Goal: Task Accomplishment & Management: Complete application form

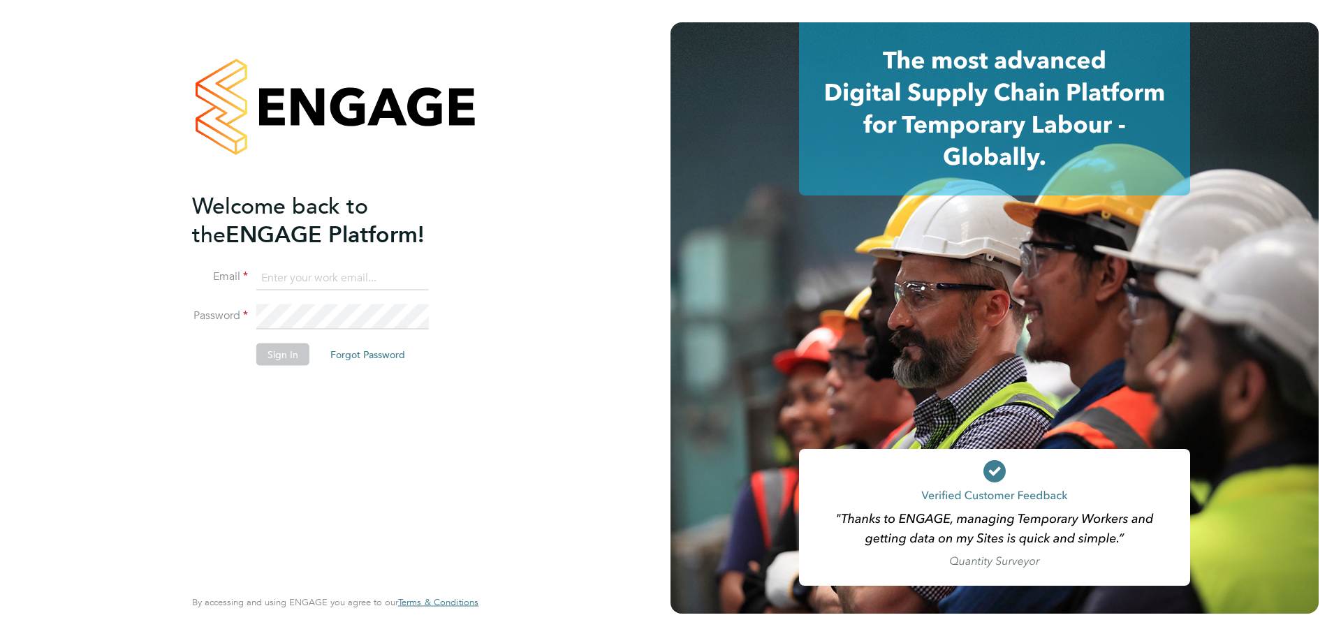
click at [392, 285] on input at bounding box center [342, 277] width 173 height 25
type input "[EMAIL_ADDRESS][DOMAIN_NAME]"
click at [267, 357] on button "Sign In" at bounding box center [282, 354] width 53 height 22
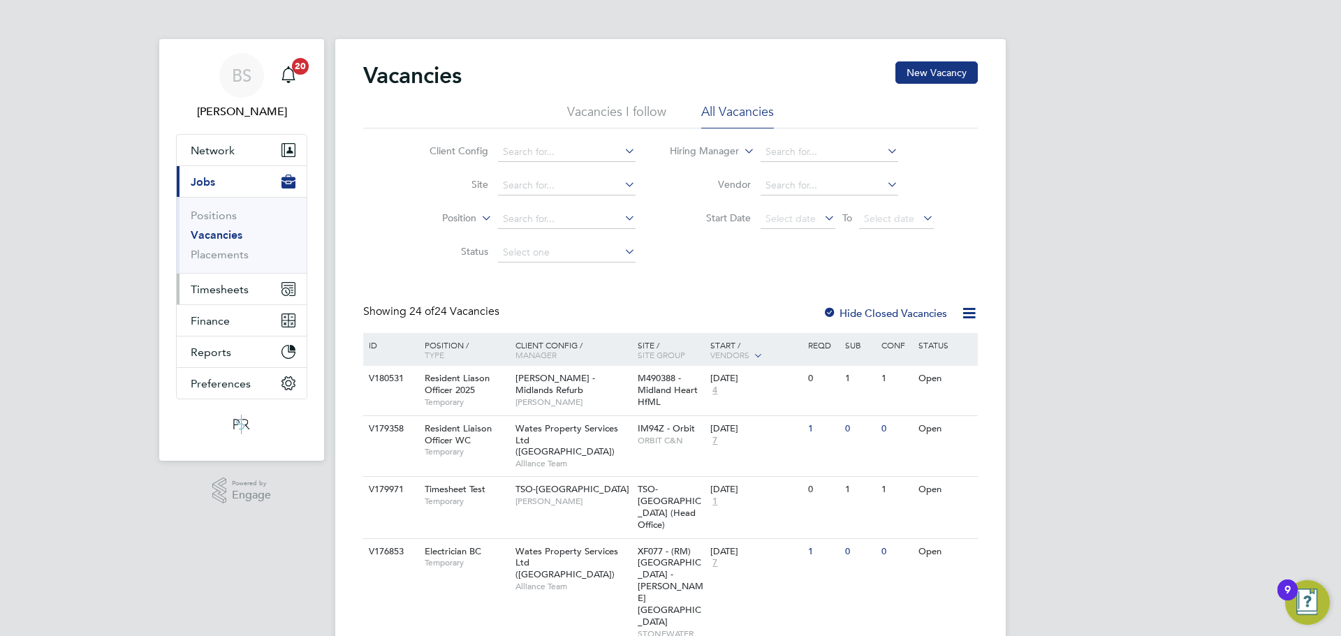
click at [232, 288] on span "Timesheets" at bounding box center [220, 289] width 58 height 13
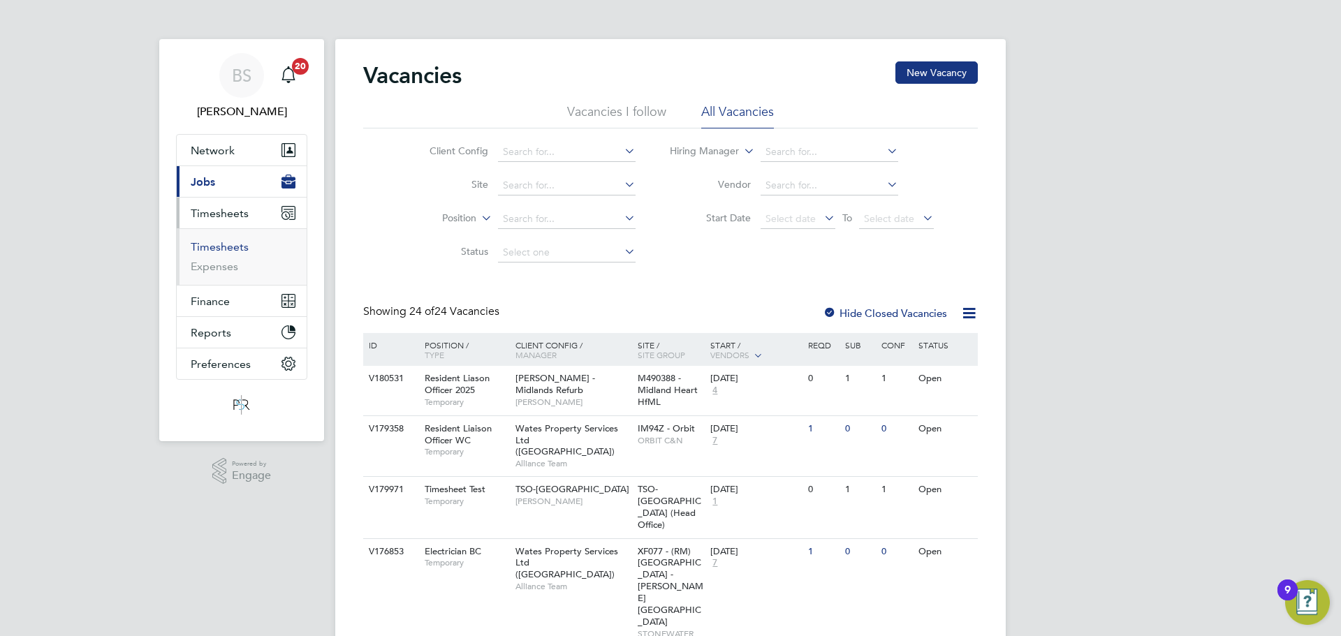
click at [219, 249] on link "Timesheets" at bounding box center [220, 246] width 58 height 13
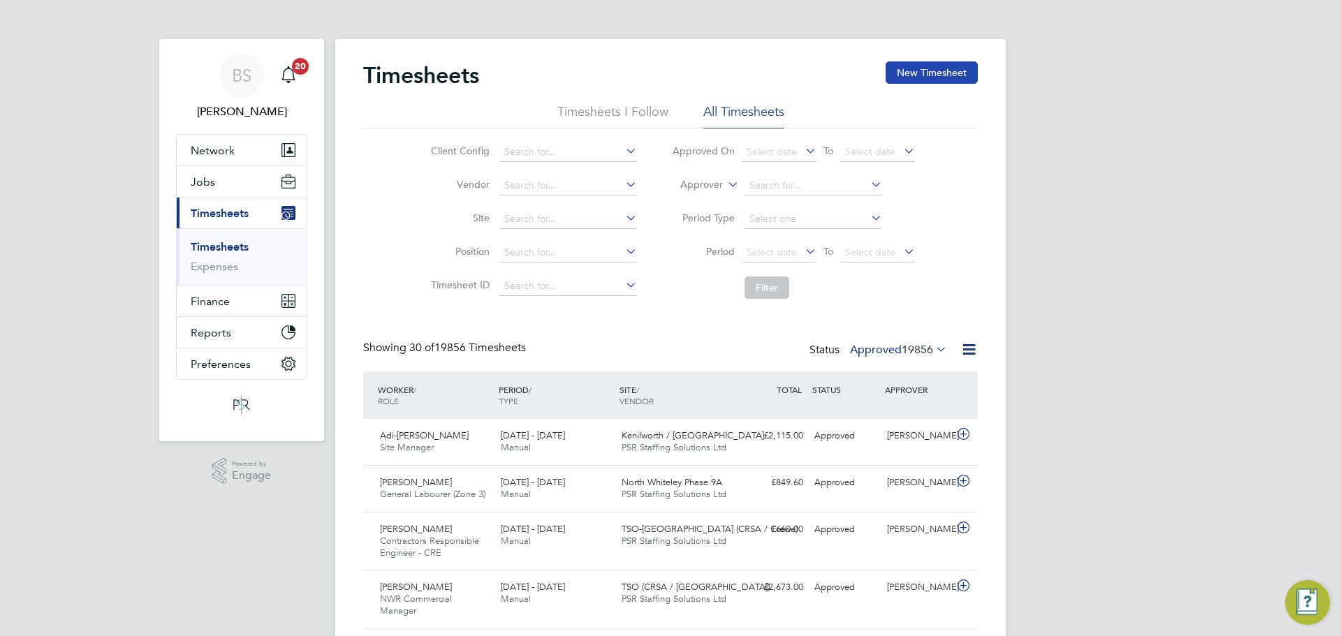
click at [946, 79] on button "New Timesheet" at bounding box center [932, 72] width 92 height 22
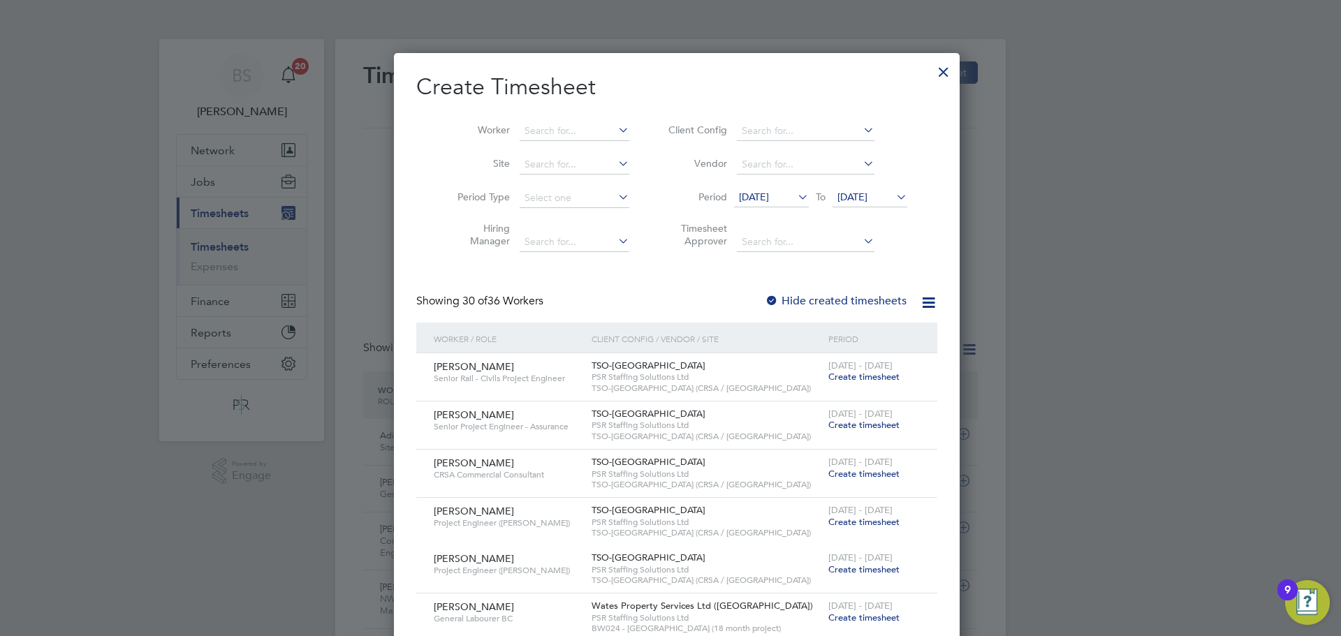
click at [769, 194] on span "[DATE]" at bounding box center [754, 197] width 30 height 13
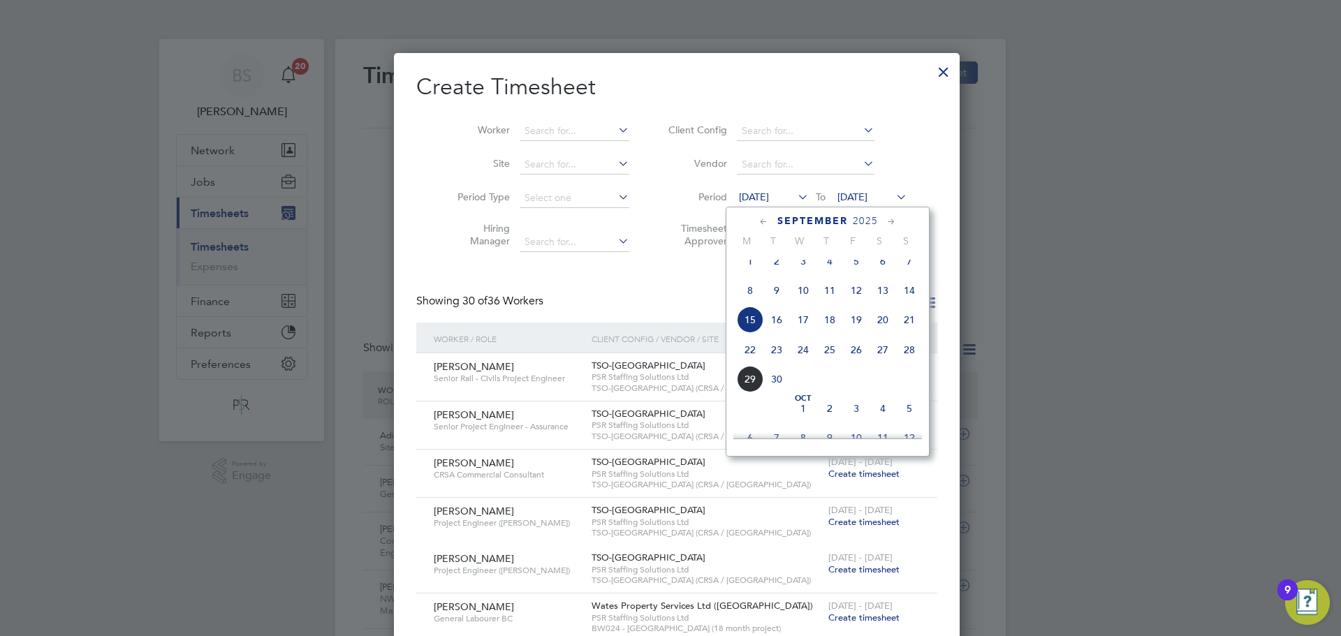
click at [751, 363] on span "22" at bounding box center [750, 350] width 27 height 27
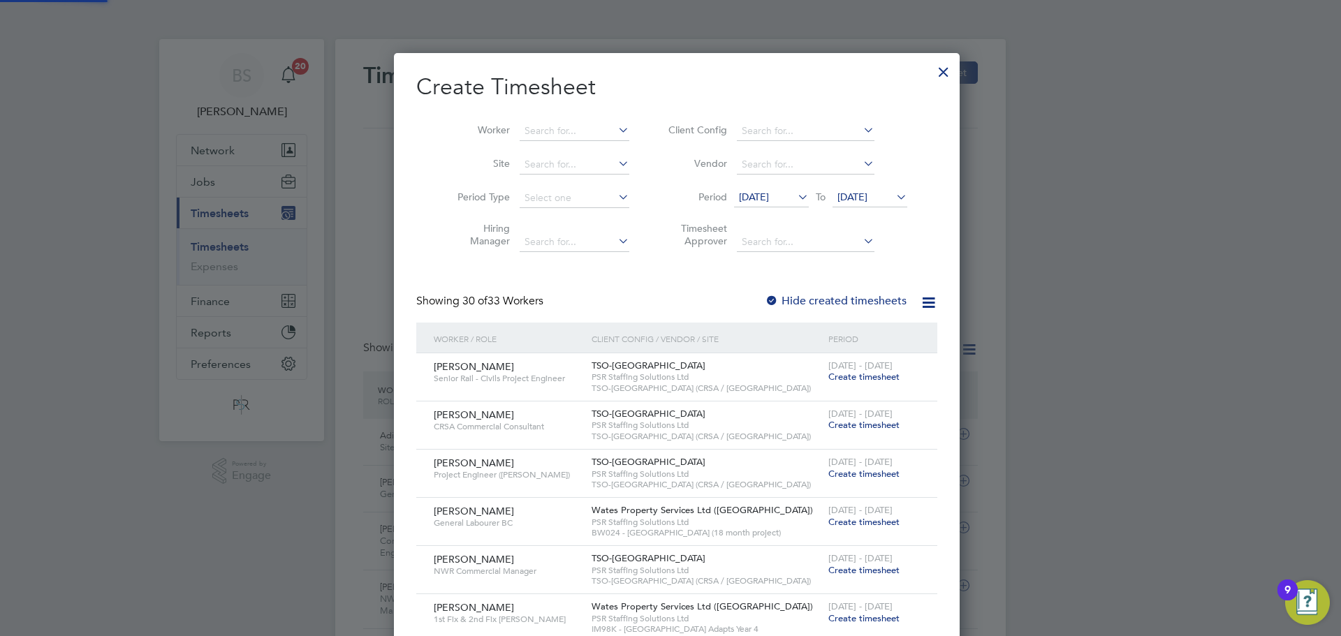
click at [867, 195] on span "[DATE]" at bounding box center [852, 197] width 30 height 13
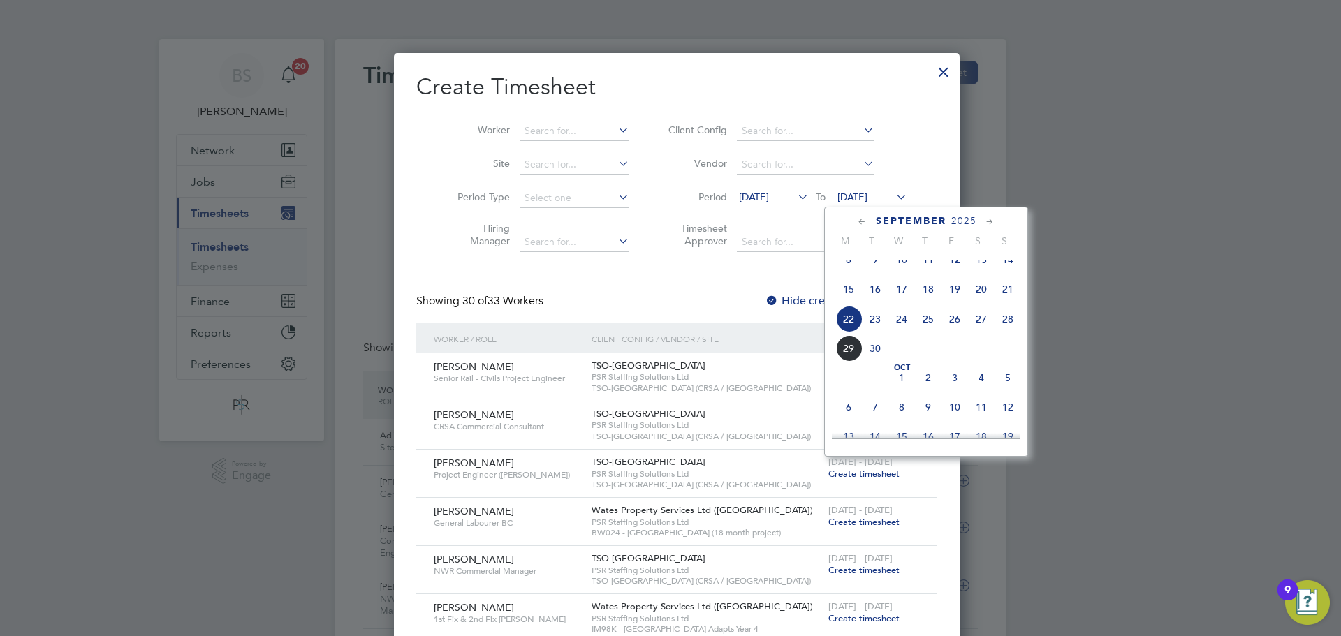
click at [1004, 328] on span "28" at bounding box center [1008, 319] width 27 height 27
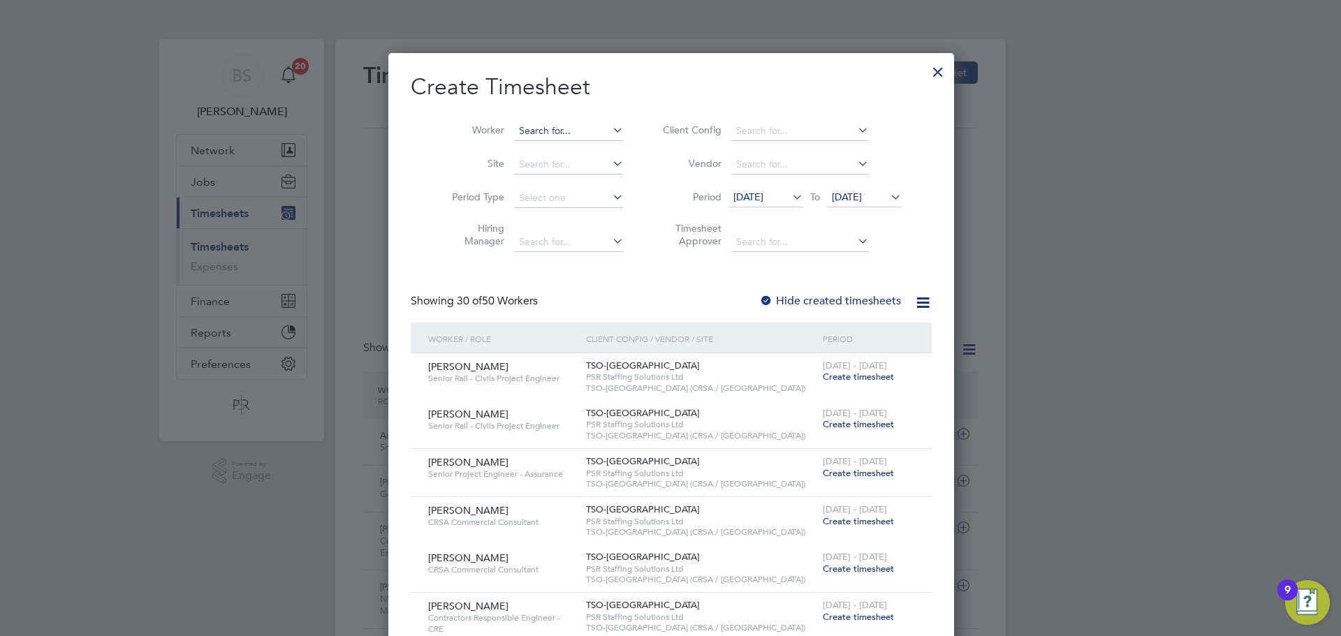
click at [565, 129] on input at bounding box center [569, 132] width 110 height 20
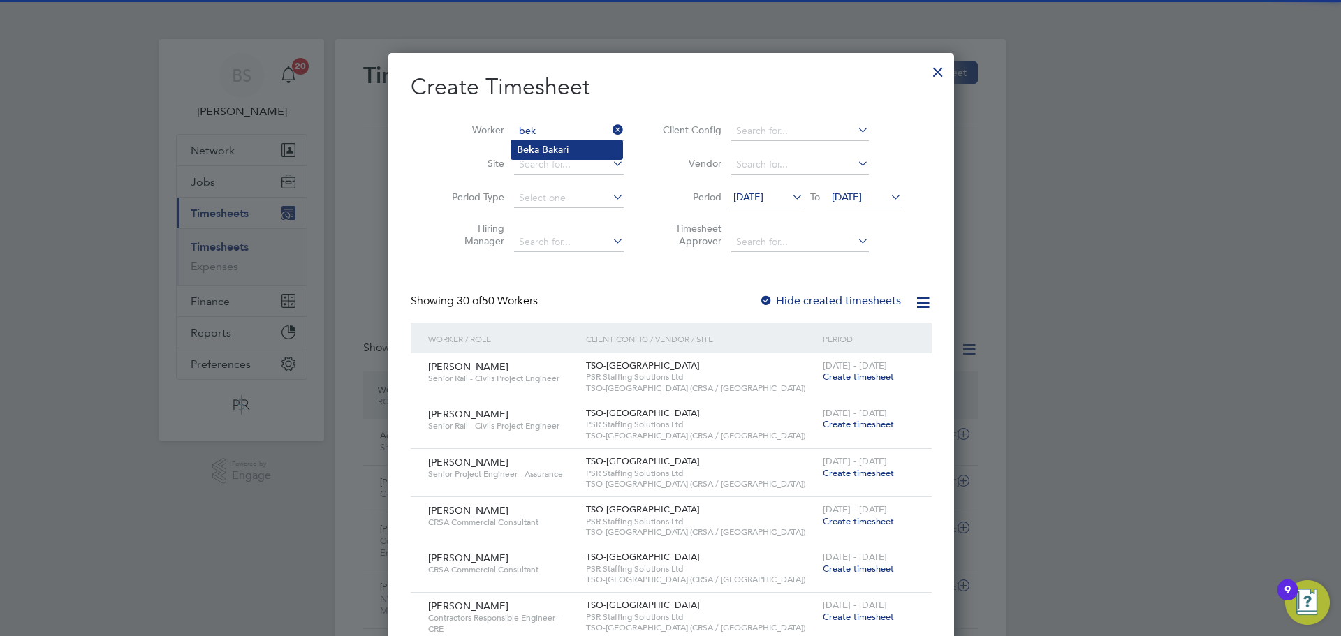
click at [574, 148] on li "Bek a Bakari" at bounding box center [566, 149] width 111 height 19
type input "[PERSON_NAME]"
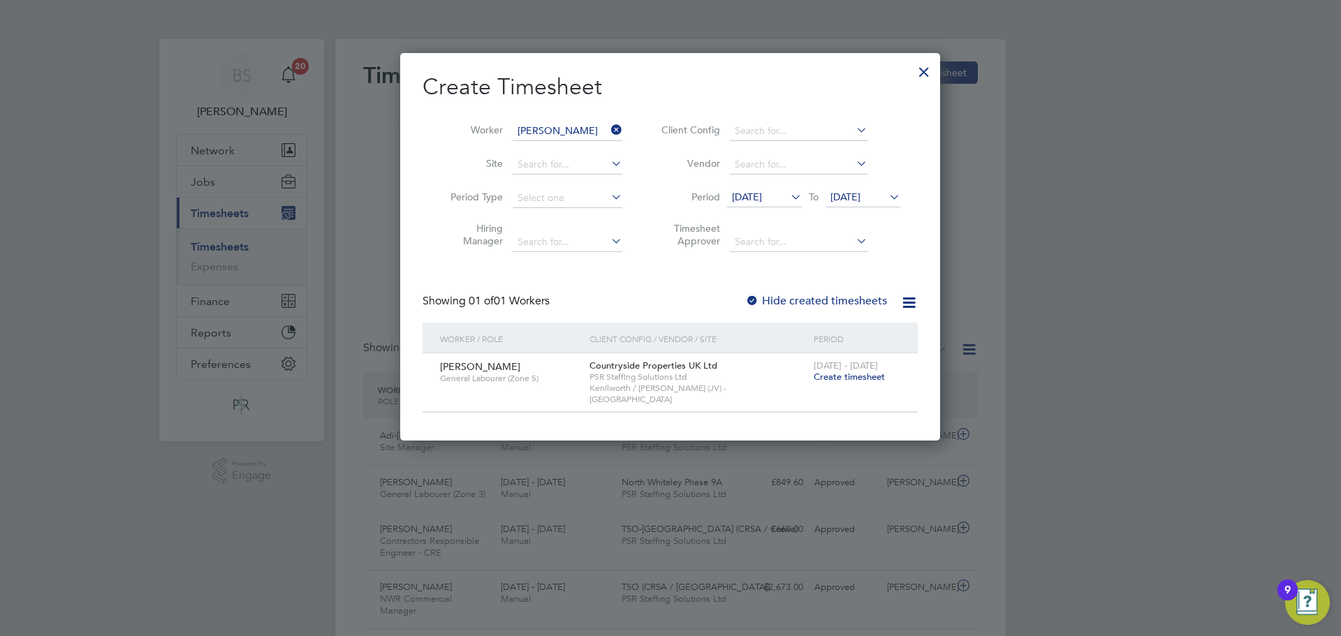
click at [883, 379] on span "Create timesheet" at bounding box center [849, 377] width 71 height 12
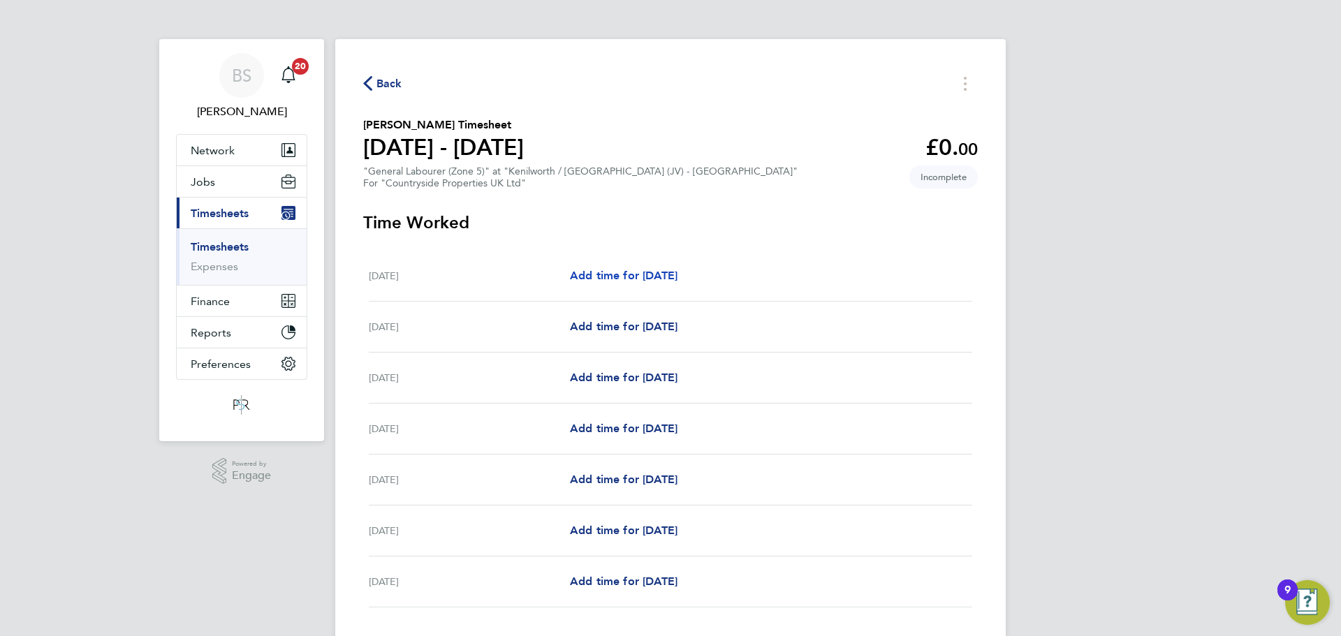
click at [660, 271] on span "Add time for [DATE]" at bounding box center [624, 275] width 108 height 13
select select "30"
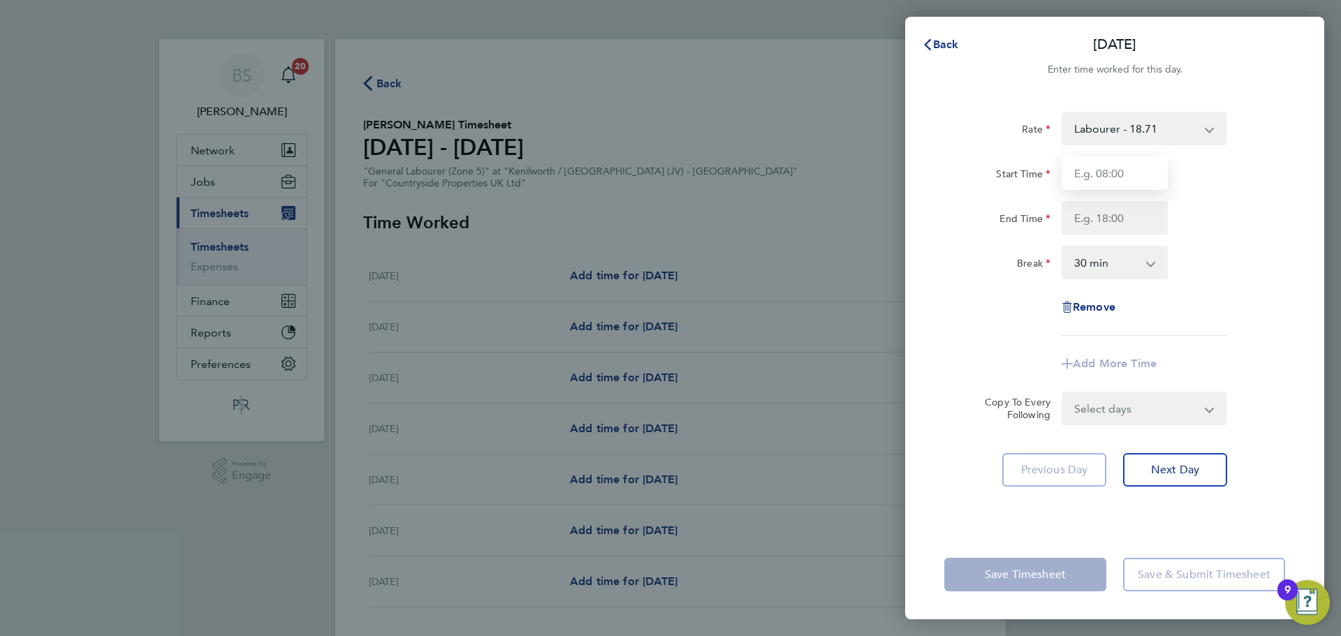
click at [1127, 174] on input "Start Time" at bounding box center [1115, 173] width 106 height 34
type input "10:35"
type input "17:40"
click at [959, 312] on div "Remove" at bounding box center [1115, 308] width 352 height 34
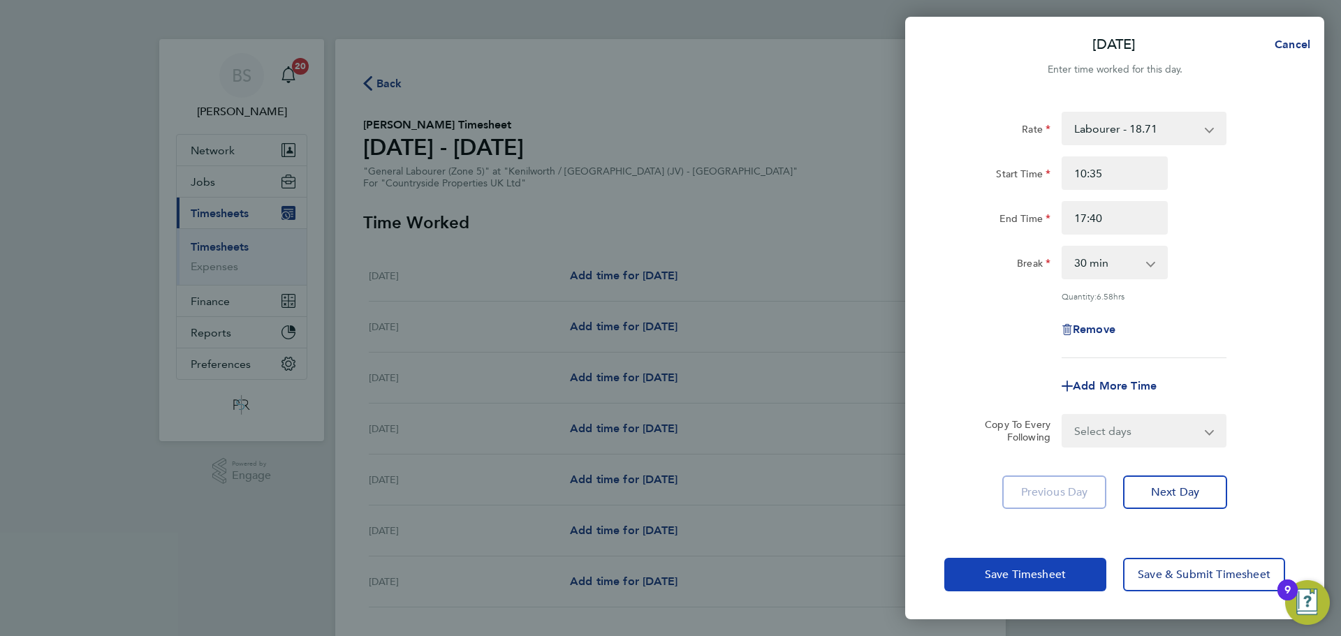
click at [1017, 566] on button "Save Timesheet" at bounding box center [1025, 575] width 162 height 34
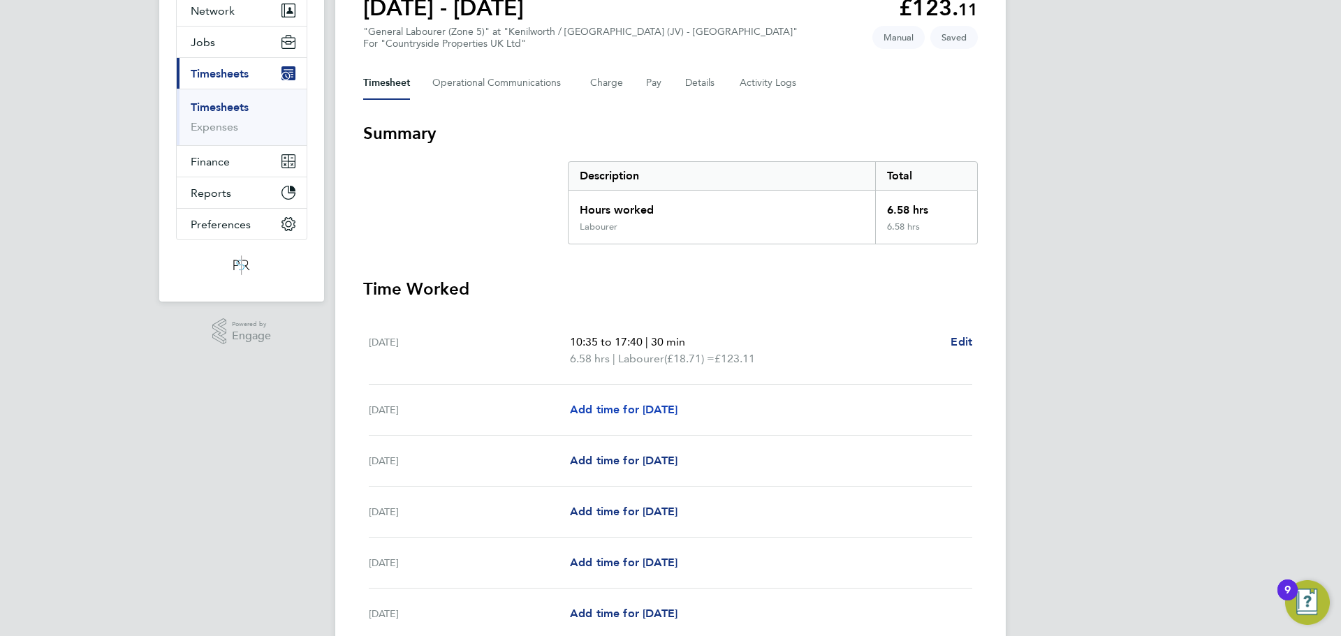
click at [652, 411] on span "Add time for [DATE]" at bounding box center [624, 409] width 108 height 13
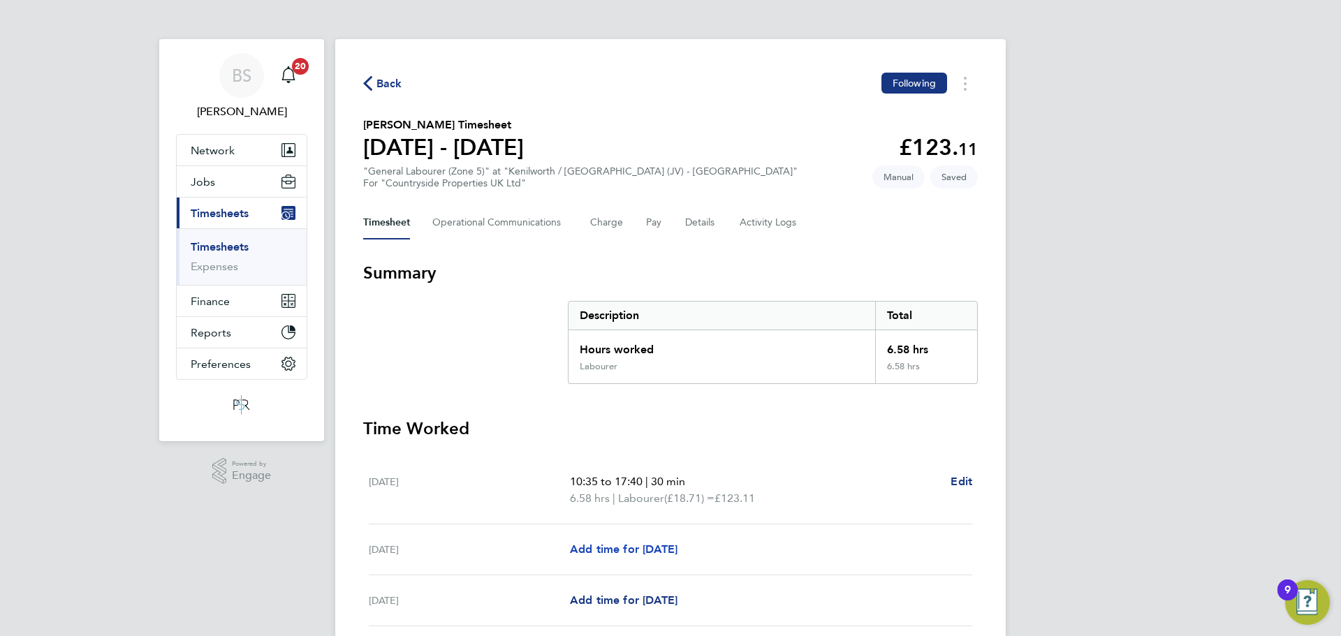
select select "30"
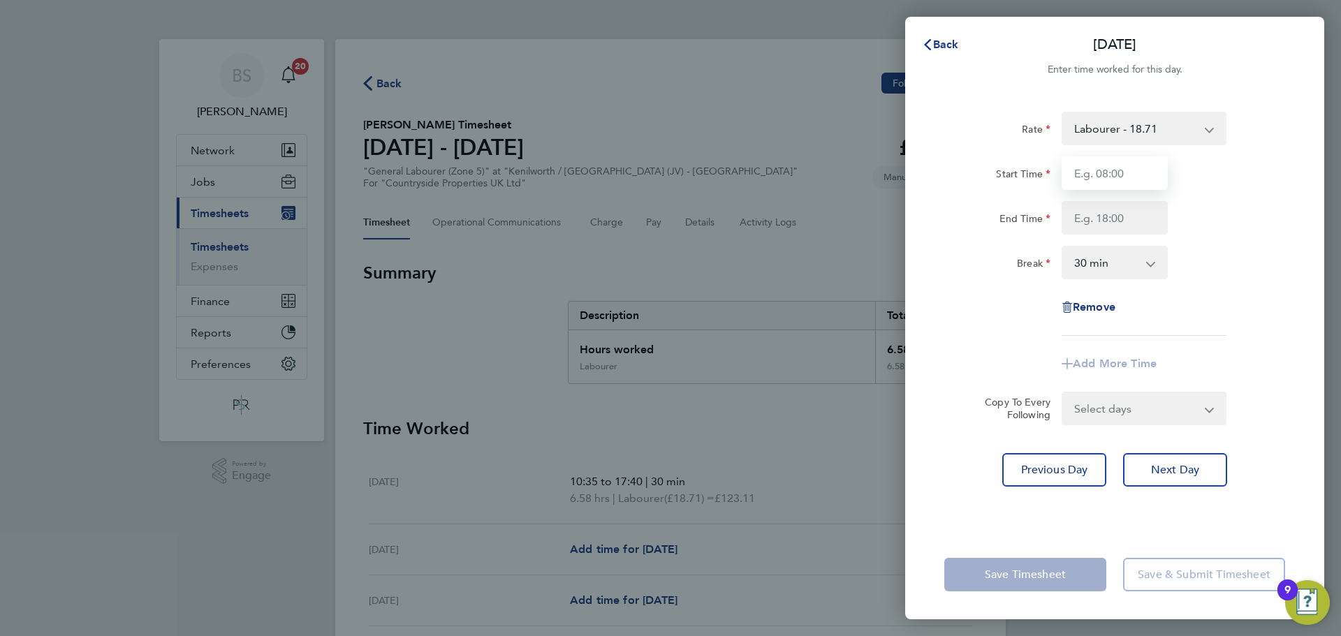
click at [1110, 167] on input "Start Time" at bounding box center [1115, 173] width 106 height 34
type input "06:20"
click at [1138, 217] on input "End Time" at bounding box center [1115, 218] width 106 height 34
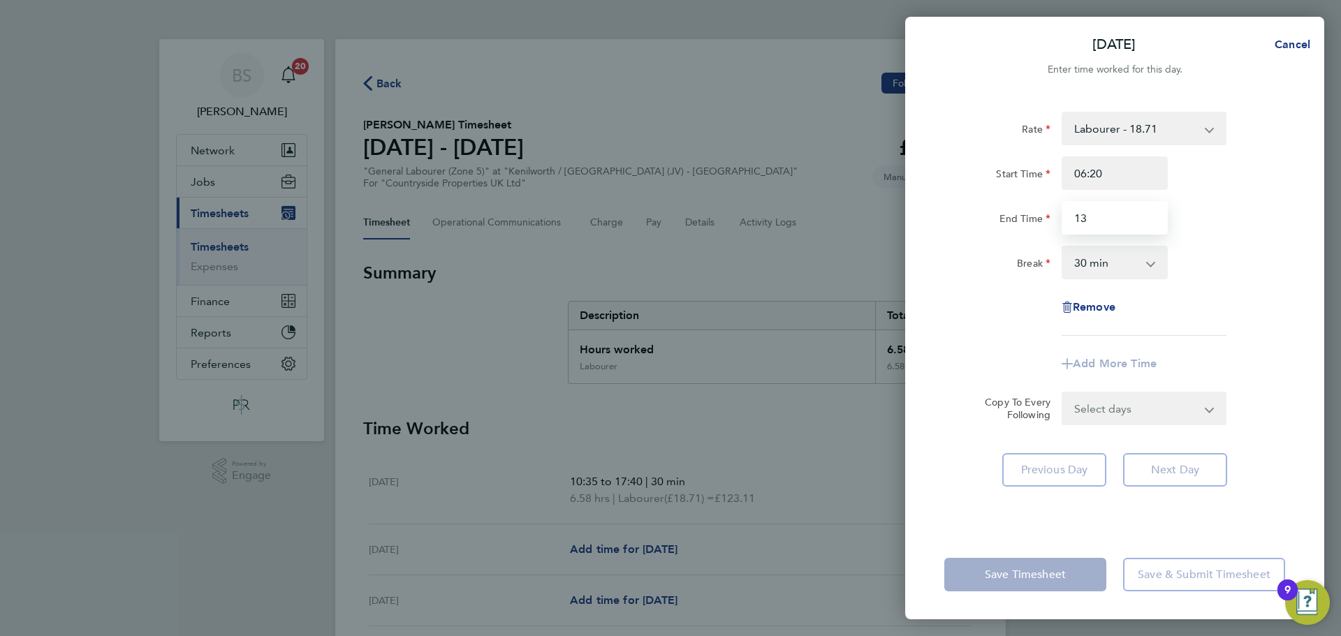
type input "13:00"
click at [1113, 265] on select "0 min 15 min 30 min 45 min 60 min 75 min 90 min" at bounding box center [1106, 262] width 87 height 31
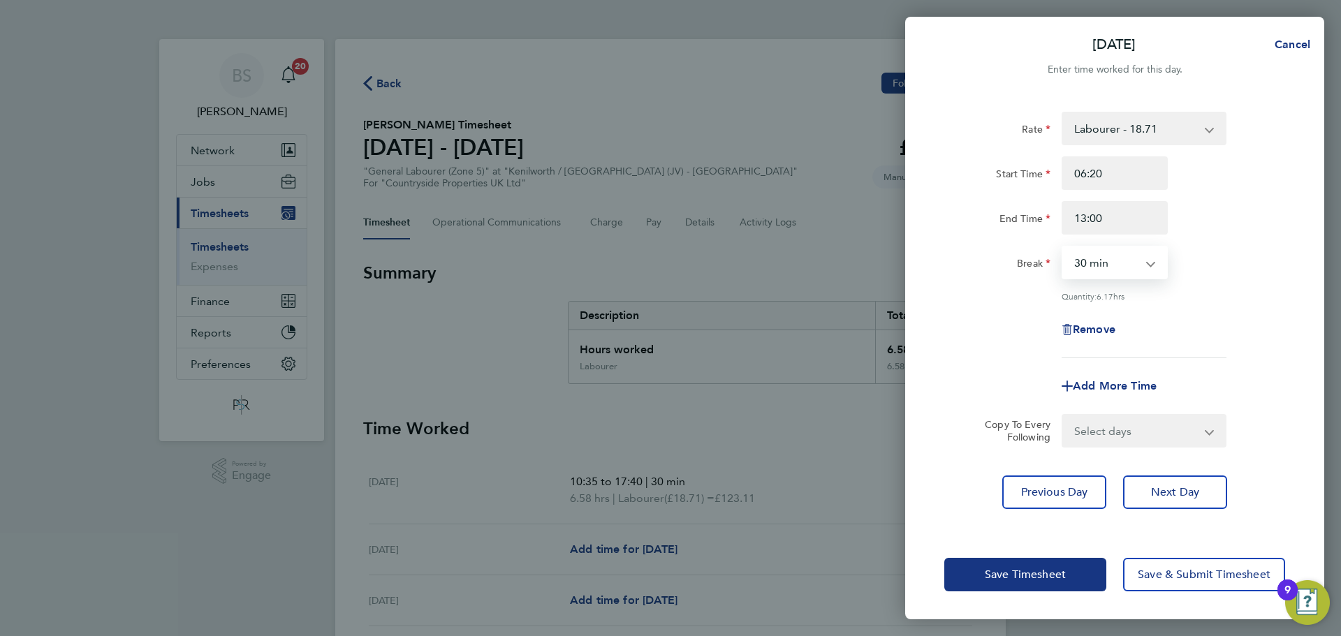
select select "0"
click at [1063, 247] on select "0 min 15 min 30 min 45 min 60 min 75 min 90 min" at bounding box center [1106, 262] width 87 height 31
click at [1029, 310] on div "Rate Labourer - 18.71 Start Time 06:20 End Time 13:00 Break 0 min 15 min 30 min…" at bounding box center [1114, 235] width 341 height 247
click at [1052, 574] on span "Save Timesheet" at bounding box center [1025, 575] width 81 height 14
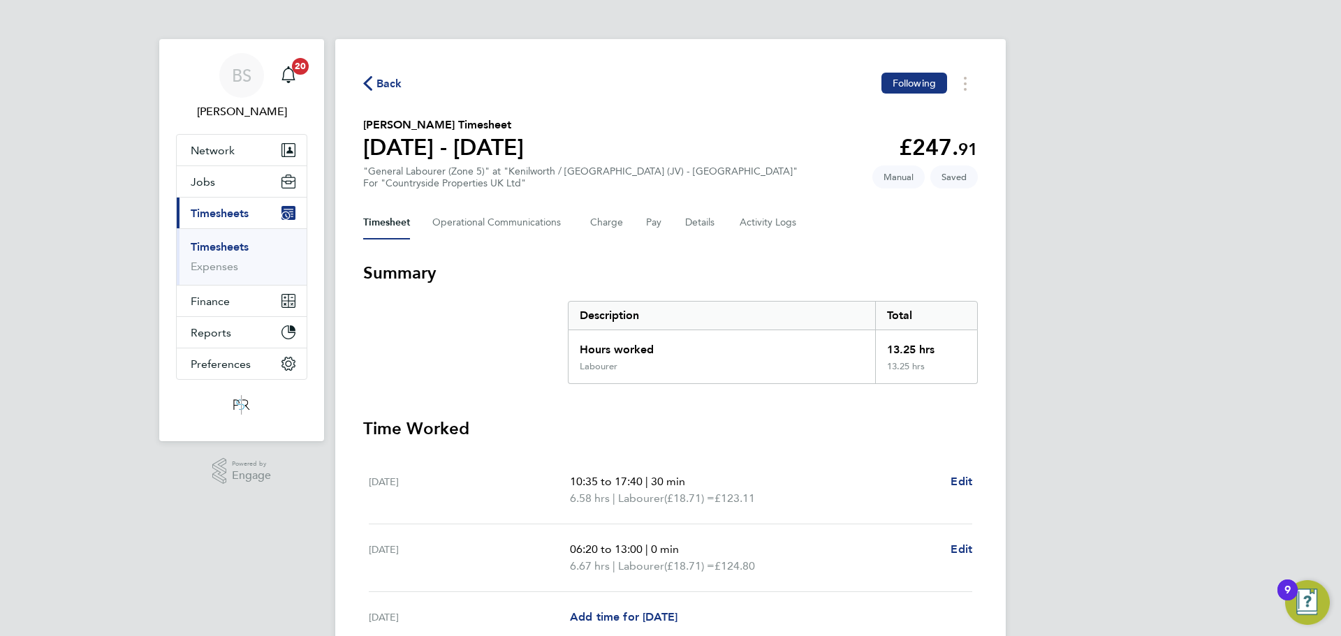
scroll to position [70, 0]
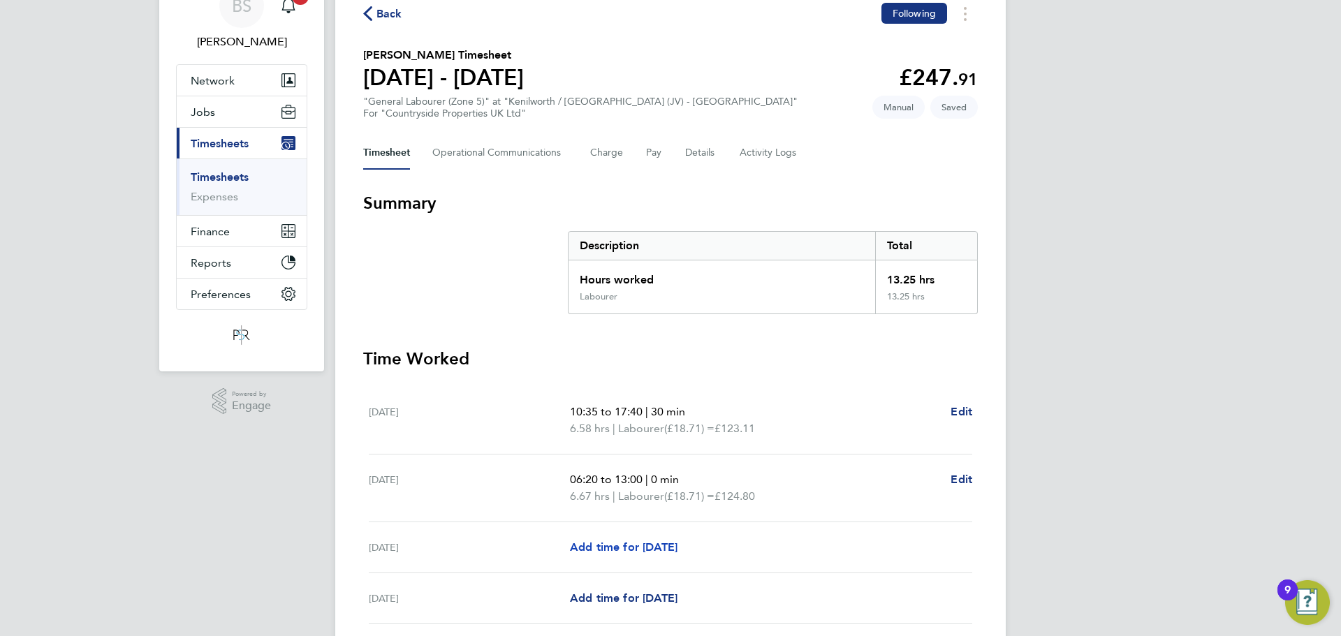
click at [656, 549] on span "Add time for [DATE]" at bounding box center [624, 547] width 108 height 13
select select "30"
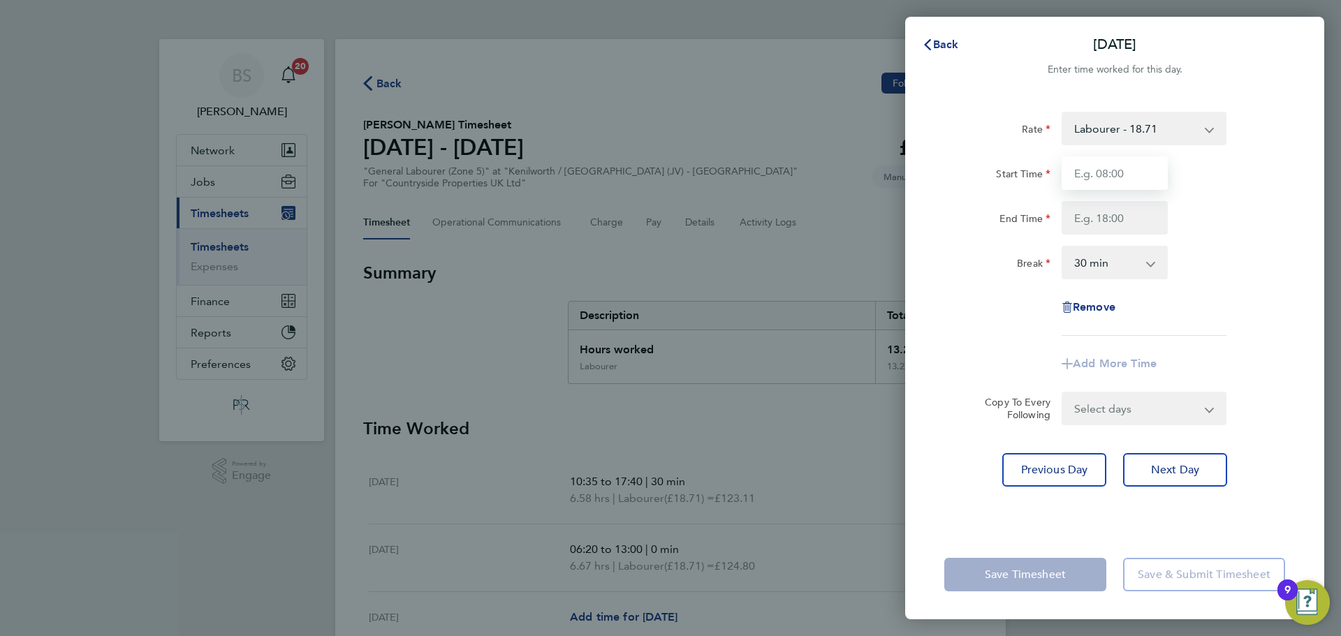
click at [1112, 172] on input "Start Time" at bounding box center [1115, 173] width 106 height 34
type input "06:45"
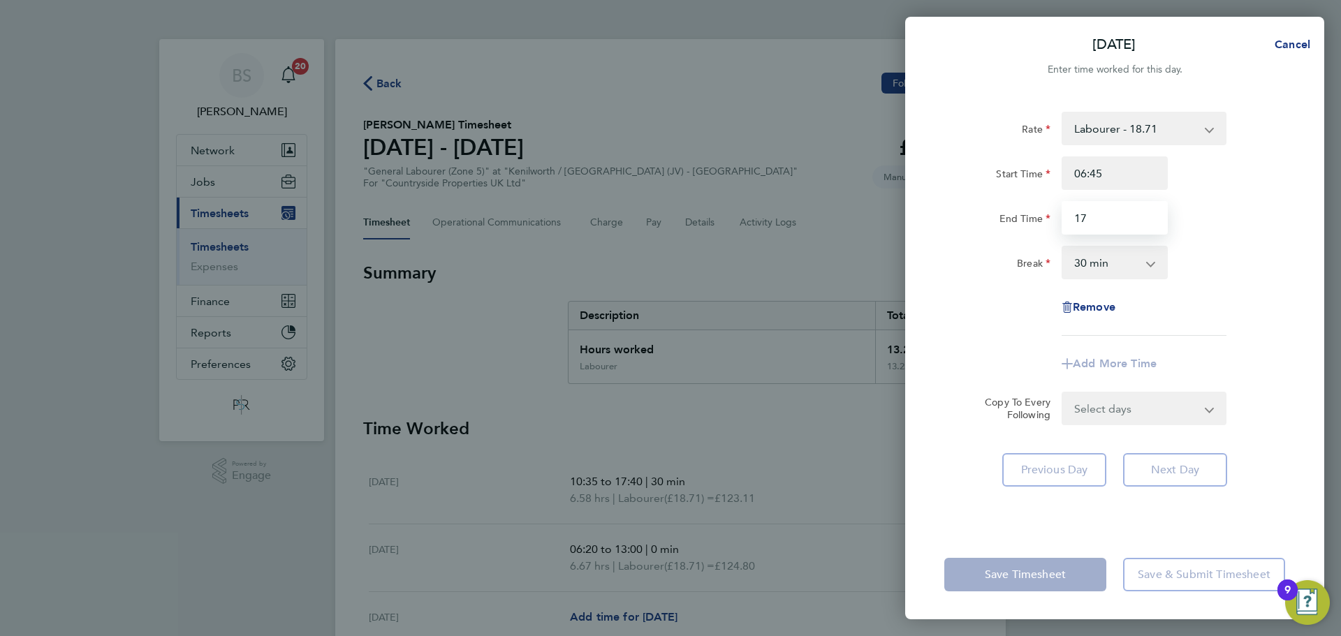
type input "17:00"
click at [1245, 196] on div "Start Time 06:45 End Time 17:00" at bounding box center [1115, 195] width 352 height 78
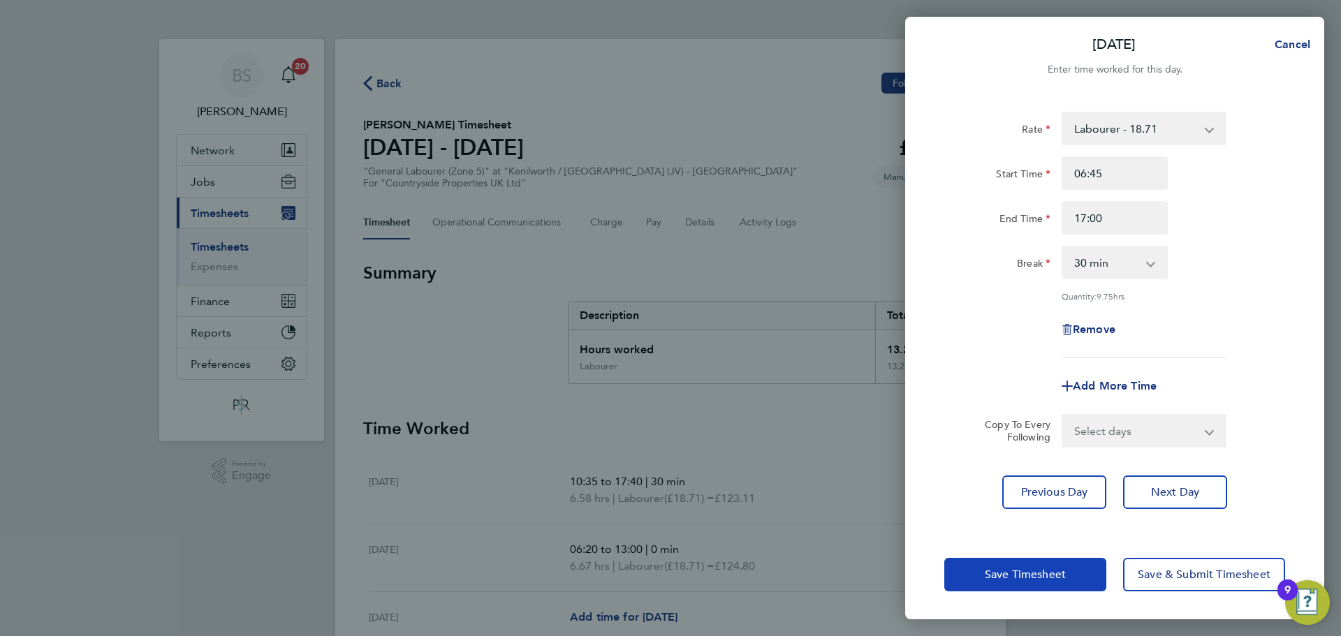
click at [1068, 573] on button "Save Timesheet" at bounding box center [1025, 575] width 162 height 34
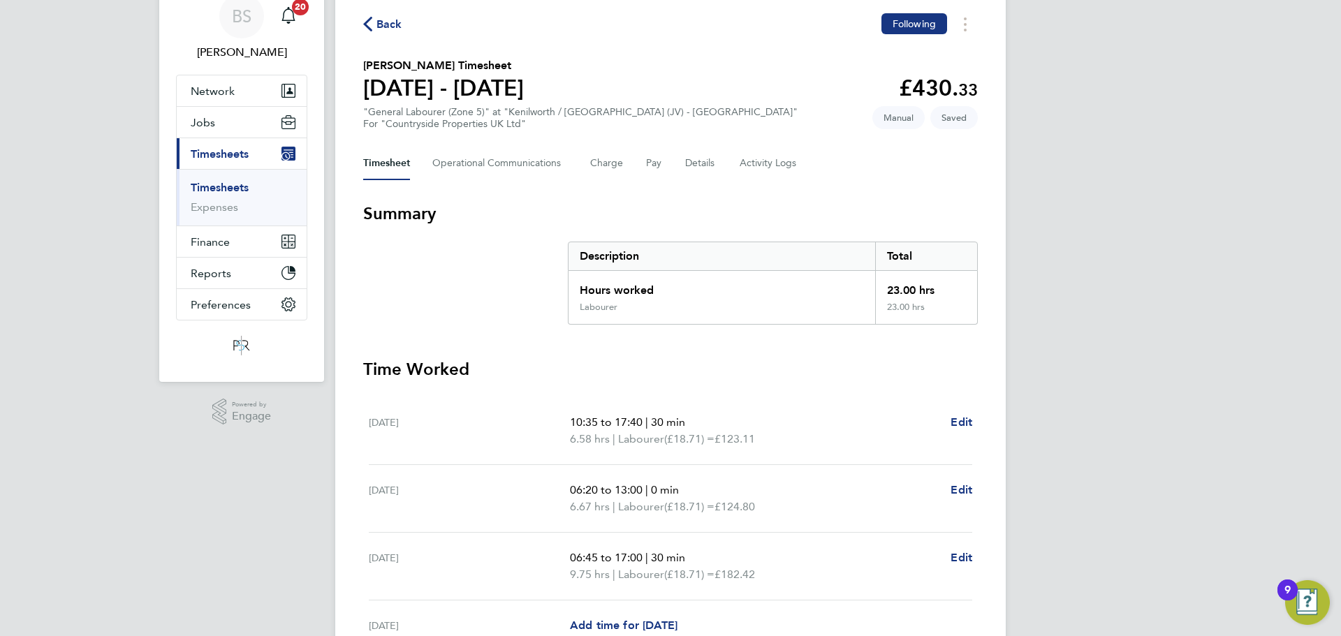
scroll to position [210, 0]
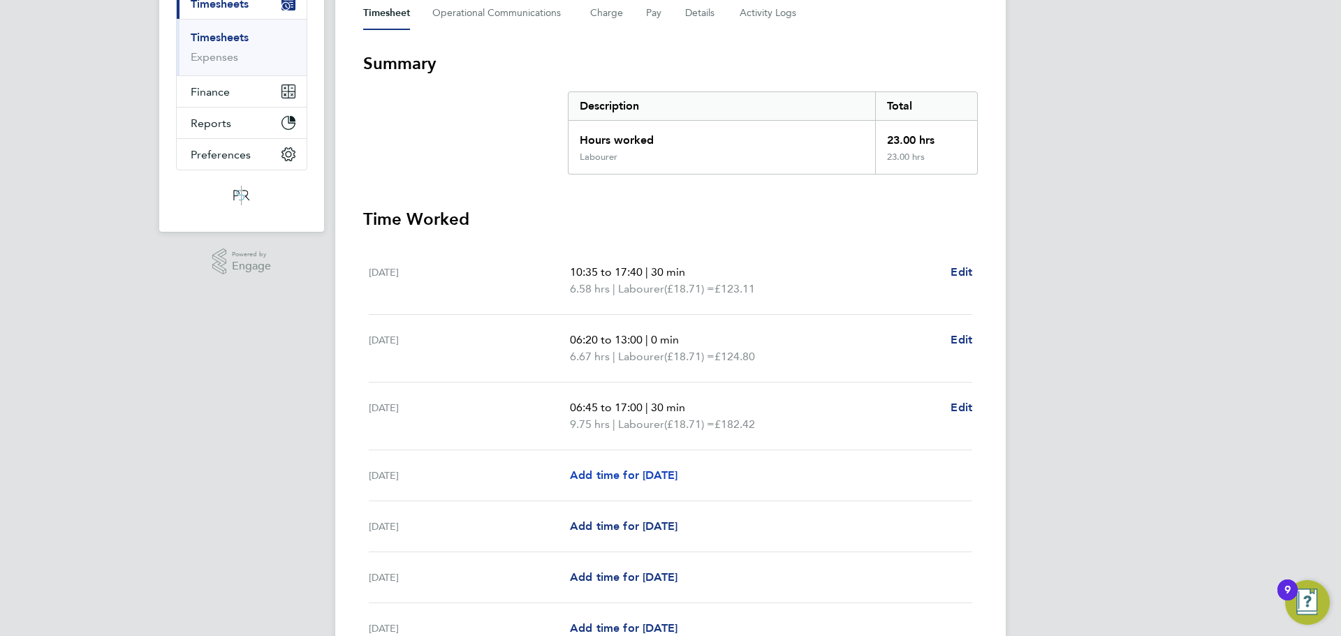
click at [659, 476] on span "Add time for [DATE]" at bounding box center [624, 475] width 108 height 13
select select "30"
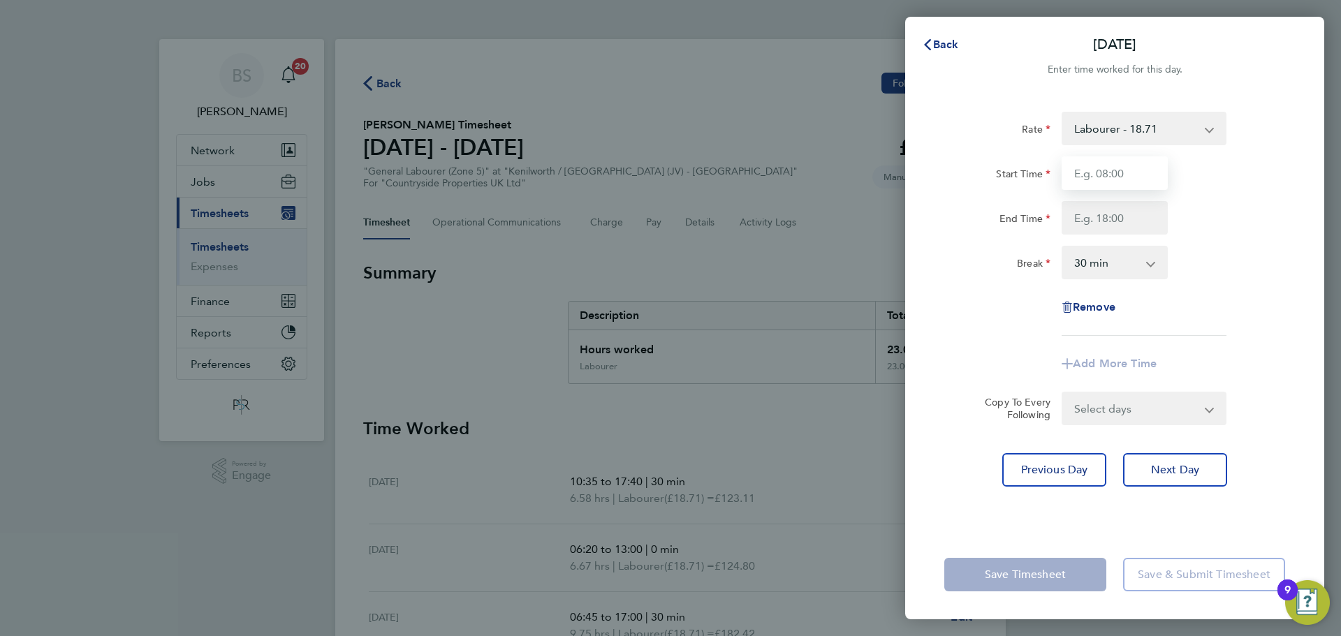
click at [1108, 177] on input "Start Time" at bounding box center [1115, 173] width 106 height 34
type input "06:45"
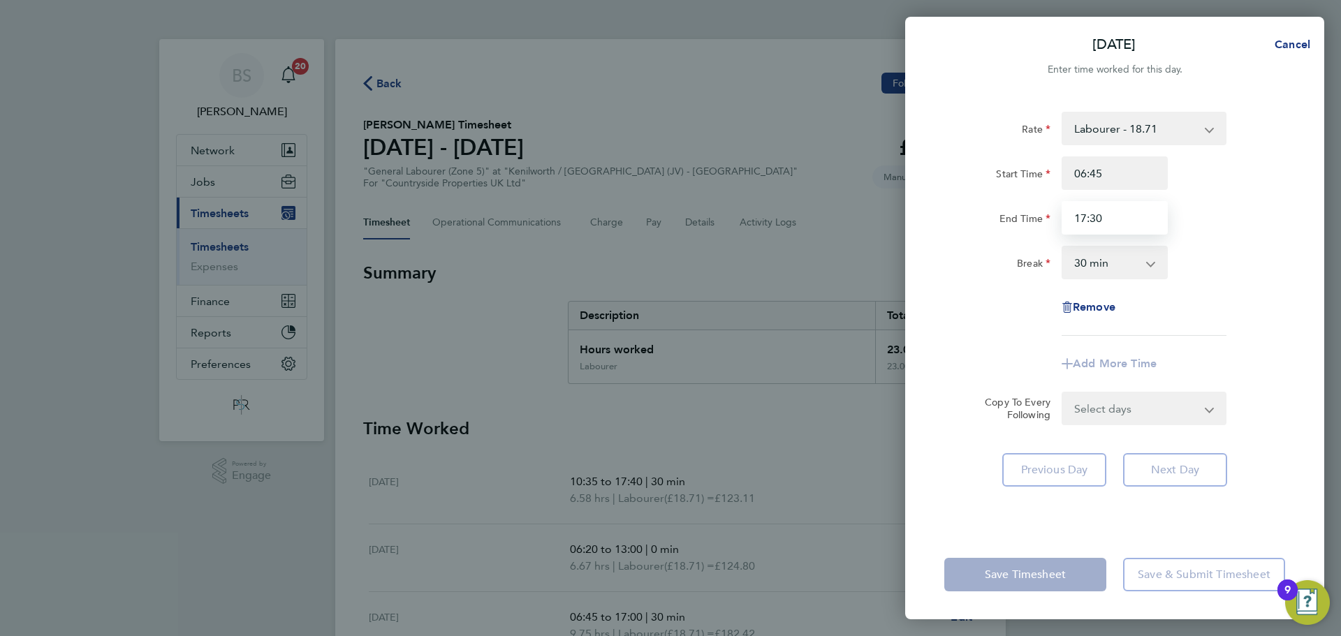
type input "17:30"
click at [1245, 234] on div "End Time 17:30" at bounding box center [1115, 218] width 352 height 34
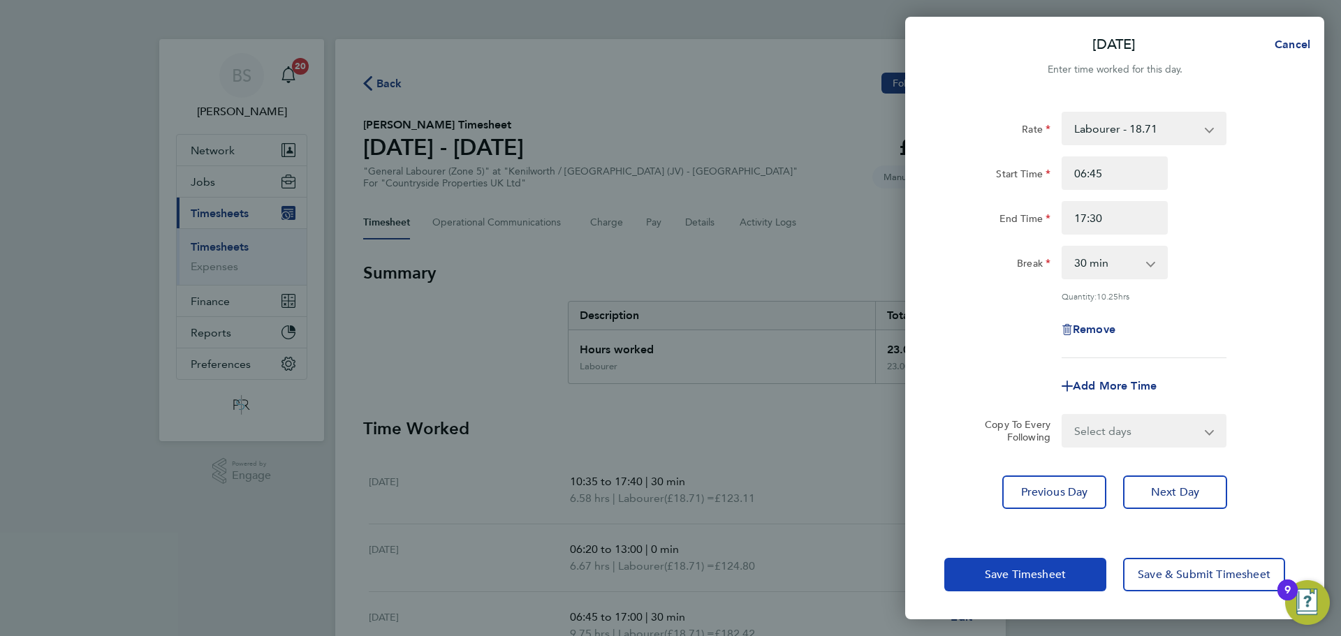
click at [1043, 578] on span "Save Timesheet" at bounding box center [1025, 575] width 81 height 14
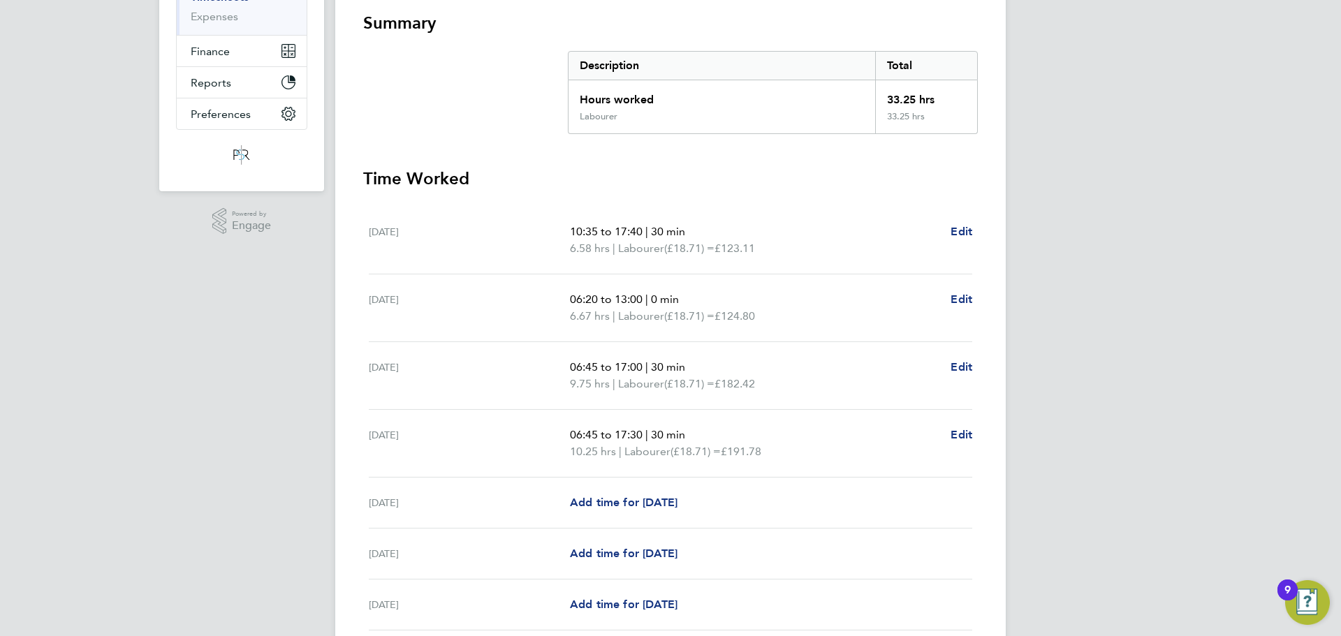
scroll to position [279, 0]
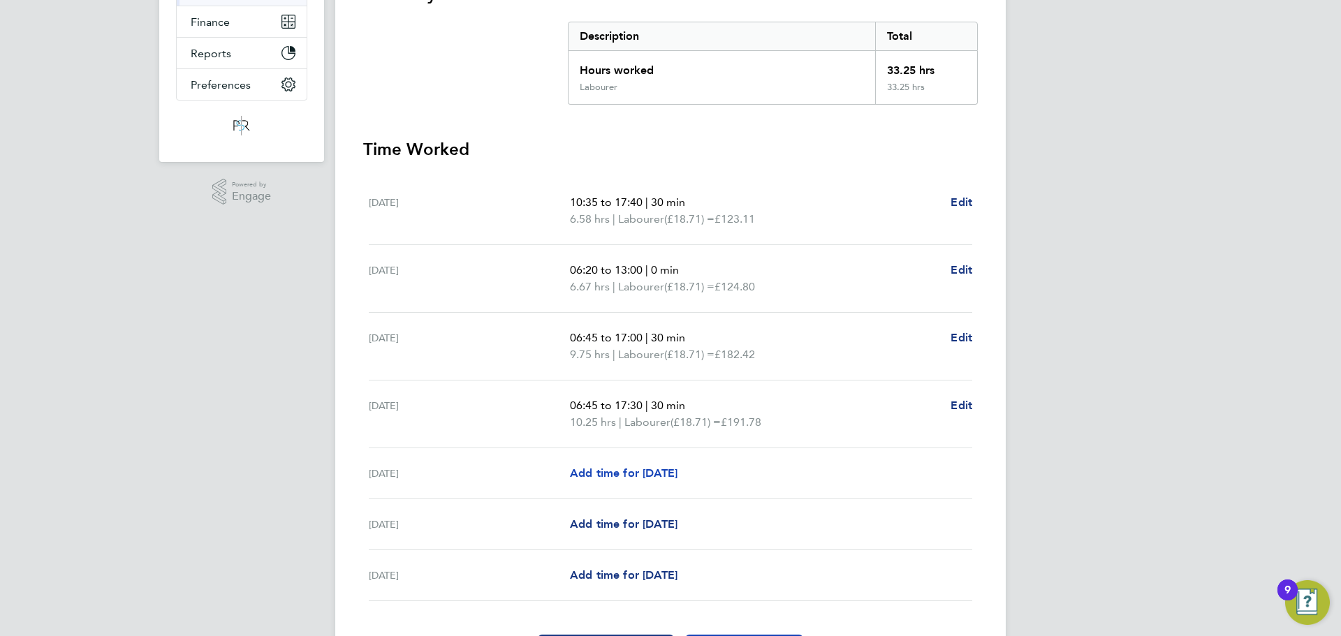
click at [659, 478] on span "Add time for [DATE]" at bounding box center [624, 473] width 108 height 13
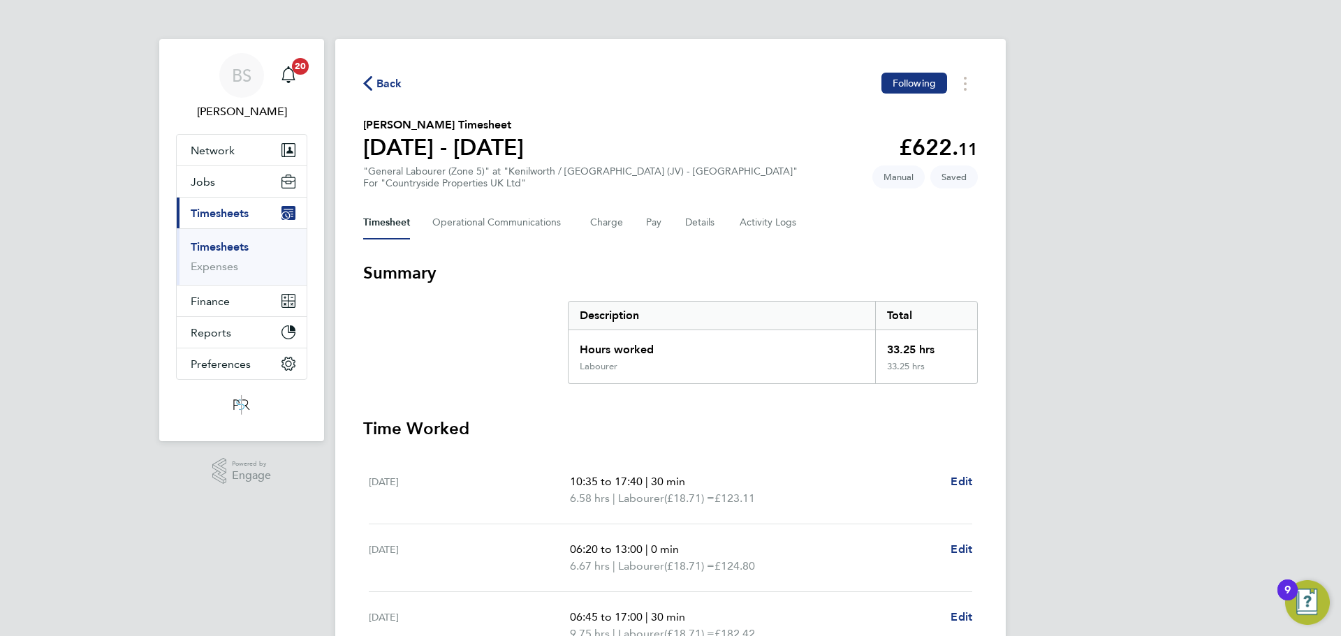
select select "30"
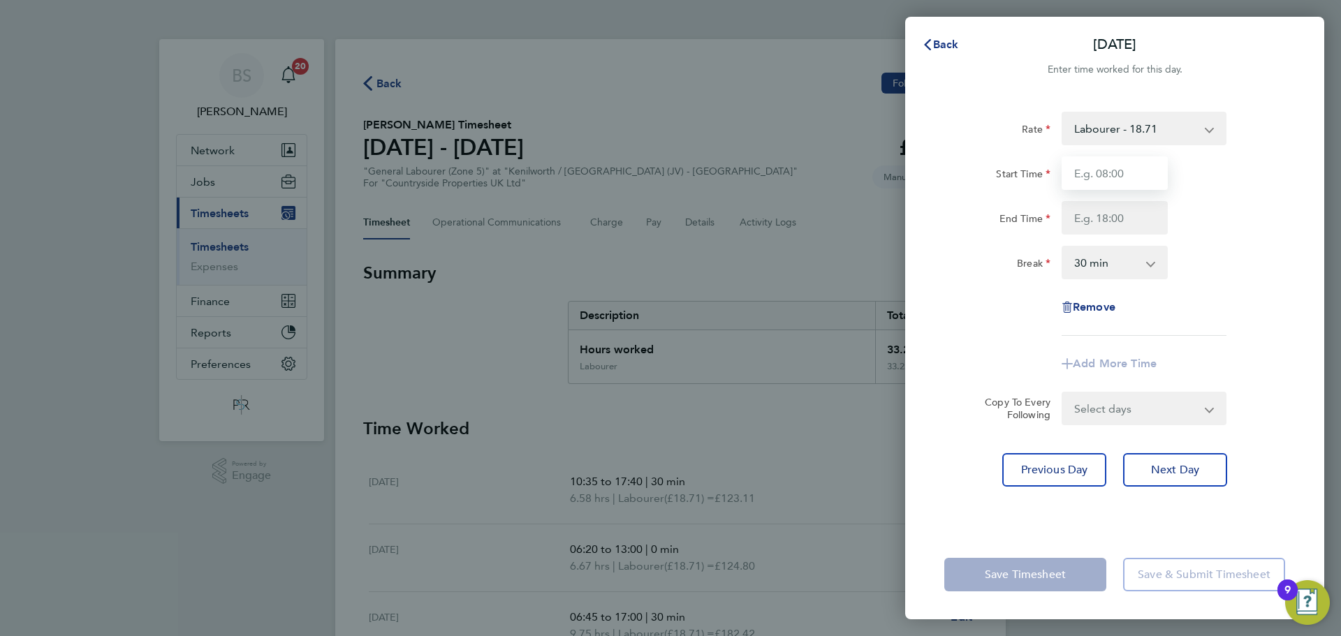
click at [1115, 182] on input "Start Time" at bounding box center [1115, 173] width 106 height 34
type input "06:45"
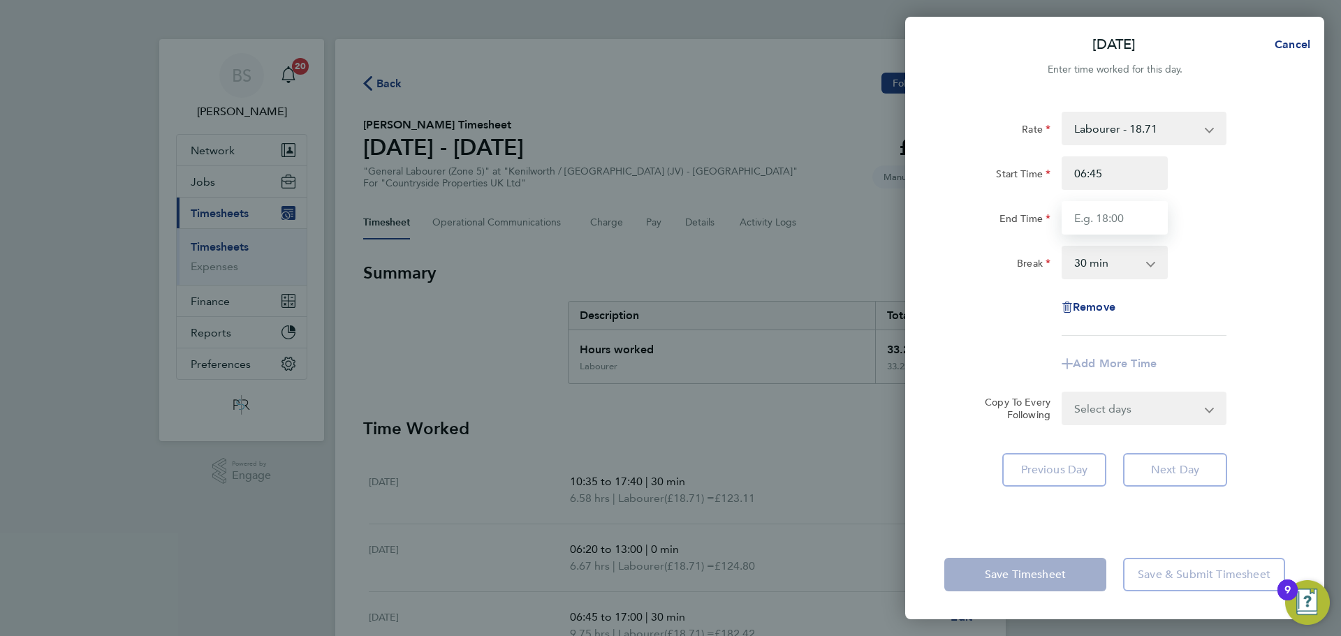
click at [1115, 222] on input "End Time" at bounding box center [1115, 218] width 106 height 34
type input "17:30"
click at [1243, 258] on div "Break 0 min 15 min 30 min 45 min 60 min 75 min 90 min" at bounding box center [1115, 263] width 352 height 34
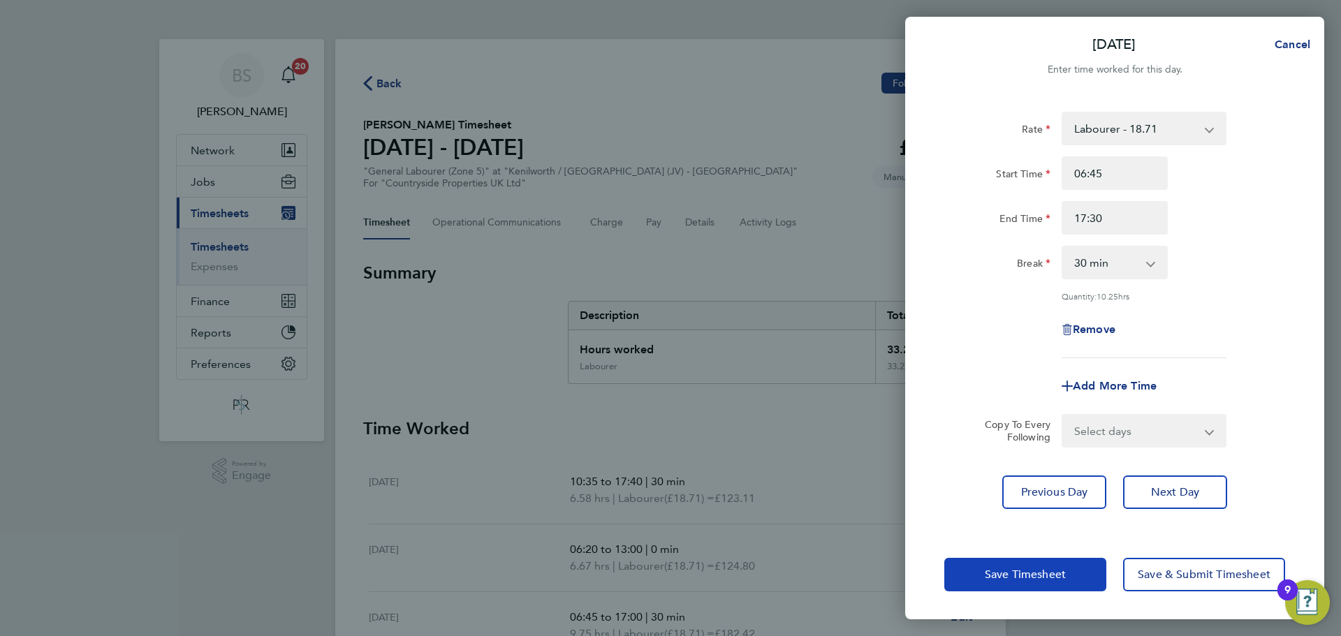
click at [1016, 578] on span "Save Timesheet" at bounding box center [1025, 575] width 81 height 14
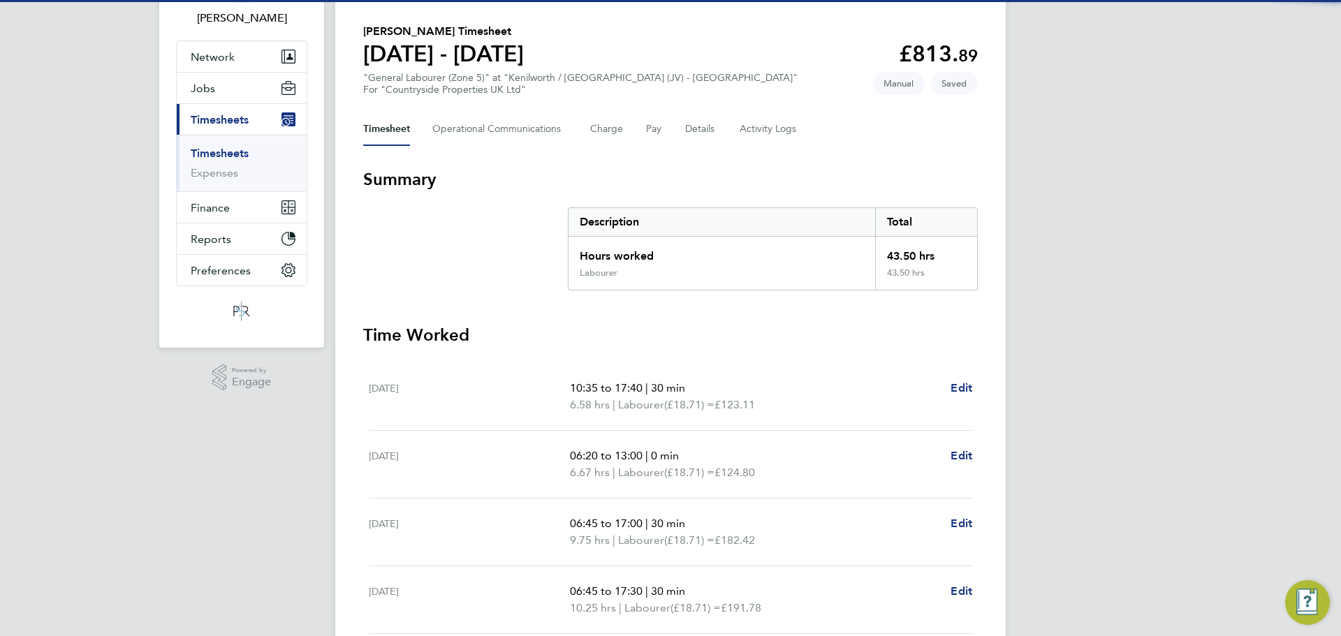
scroll to position [384, 0]
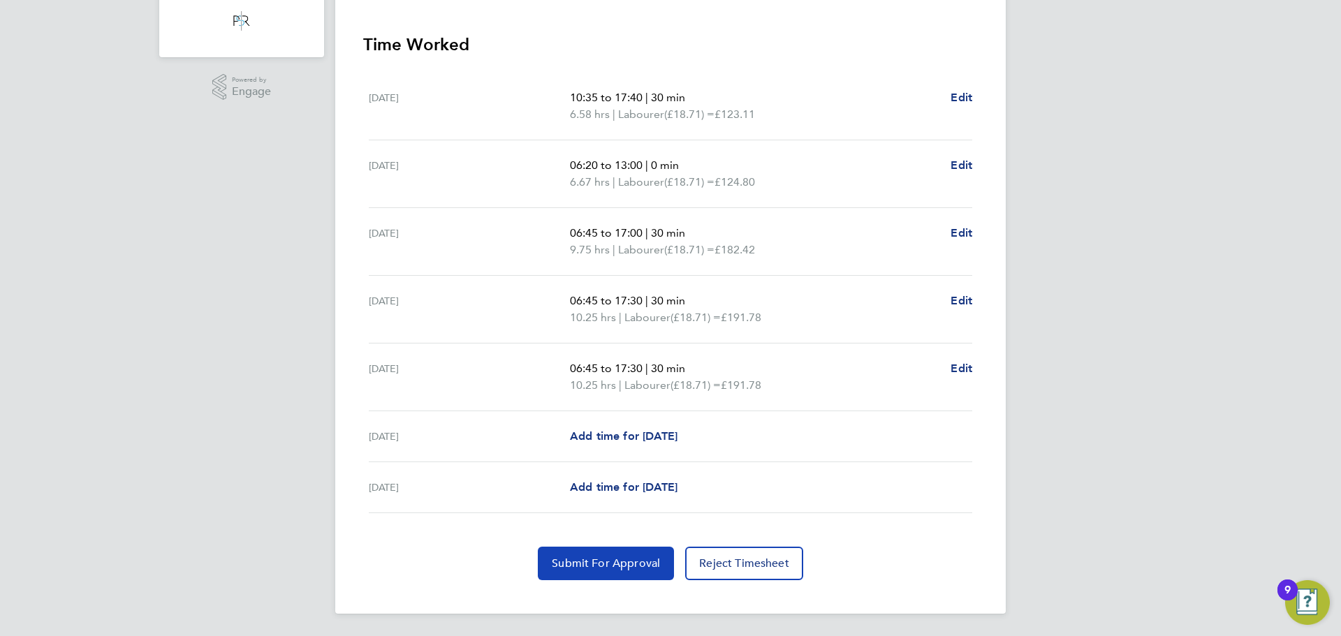
click at [624, 563] on span "Submit For Approval" at bounding box center [606, 564] width 108 height 14
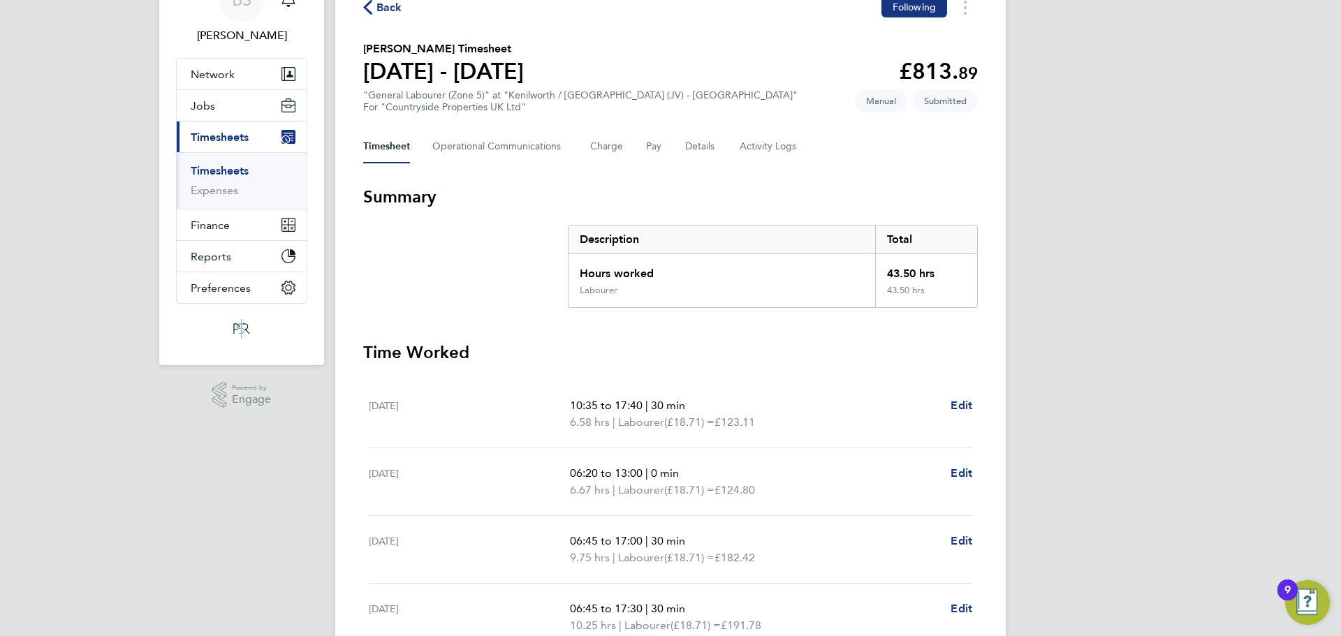
scroll to position [0, 0]
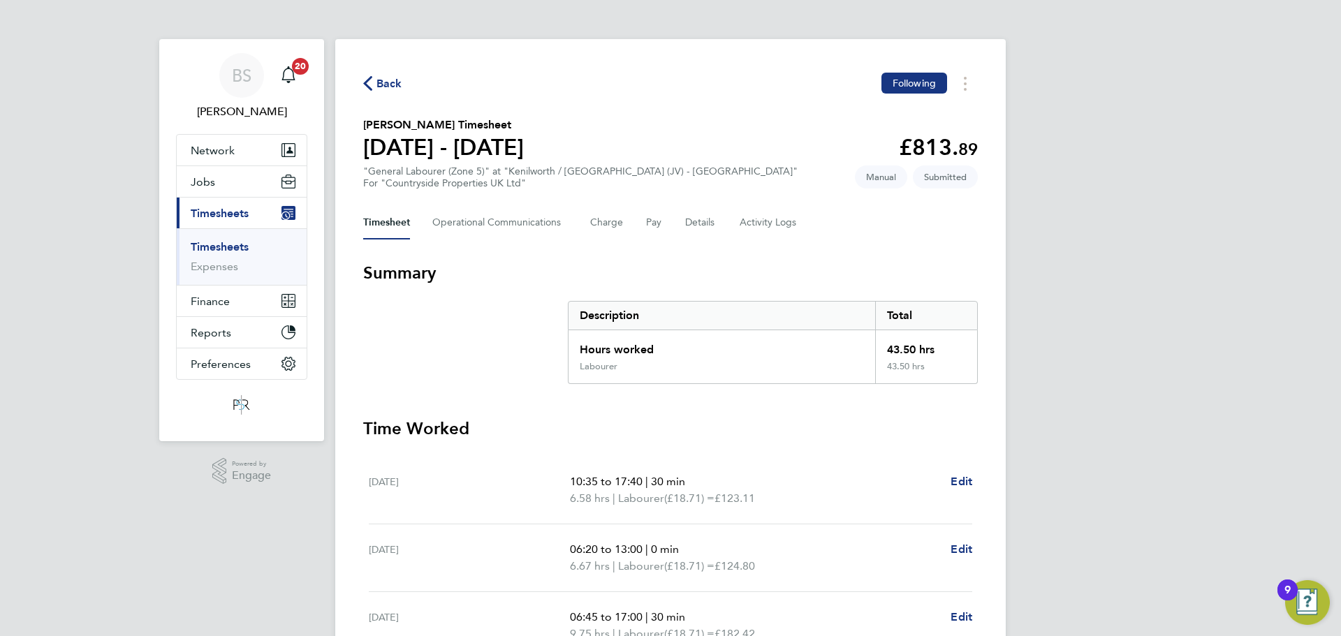
click at [388, 82] on span "Back" at bounding box center [389, 83] width 26 height 17
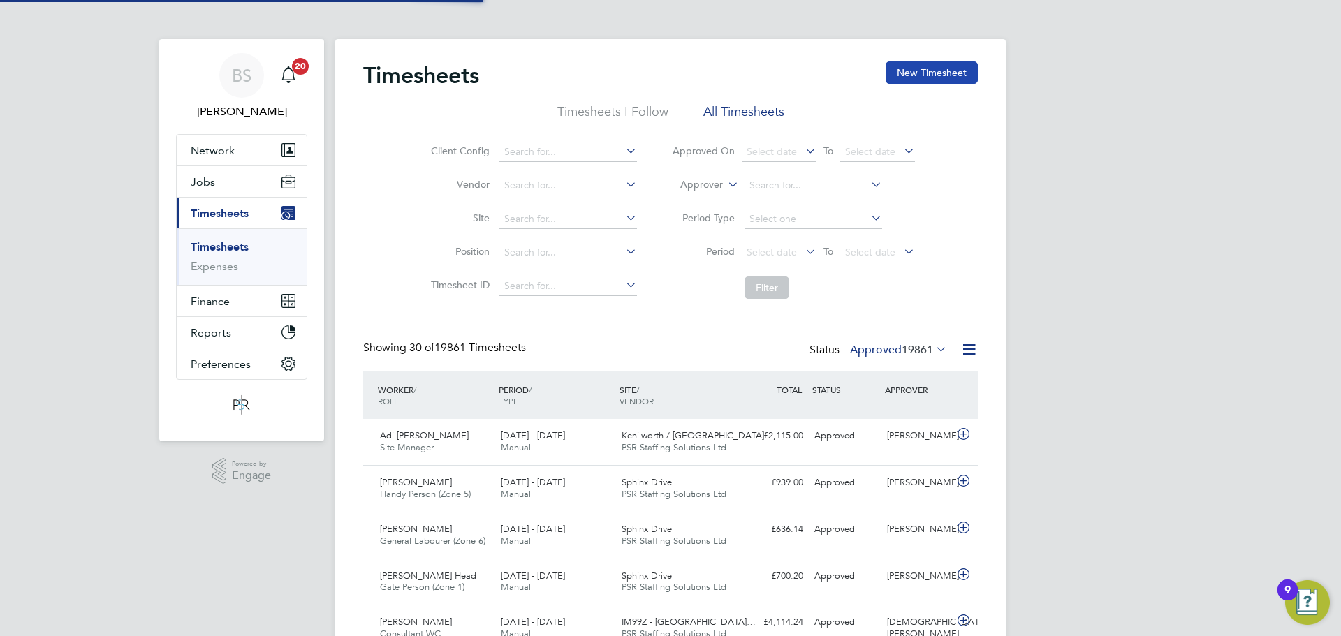
scroll to position [36, 122]
click at [940, 75] on button "New Timesheet" at bounding box center [932, 72] width 92 height 22
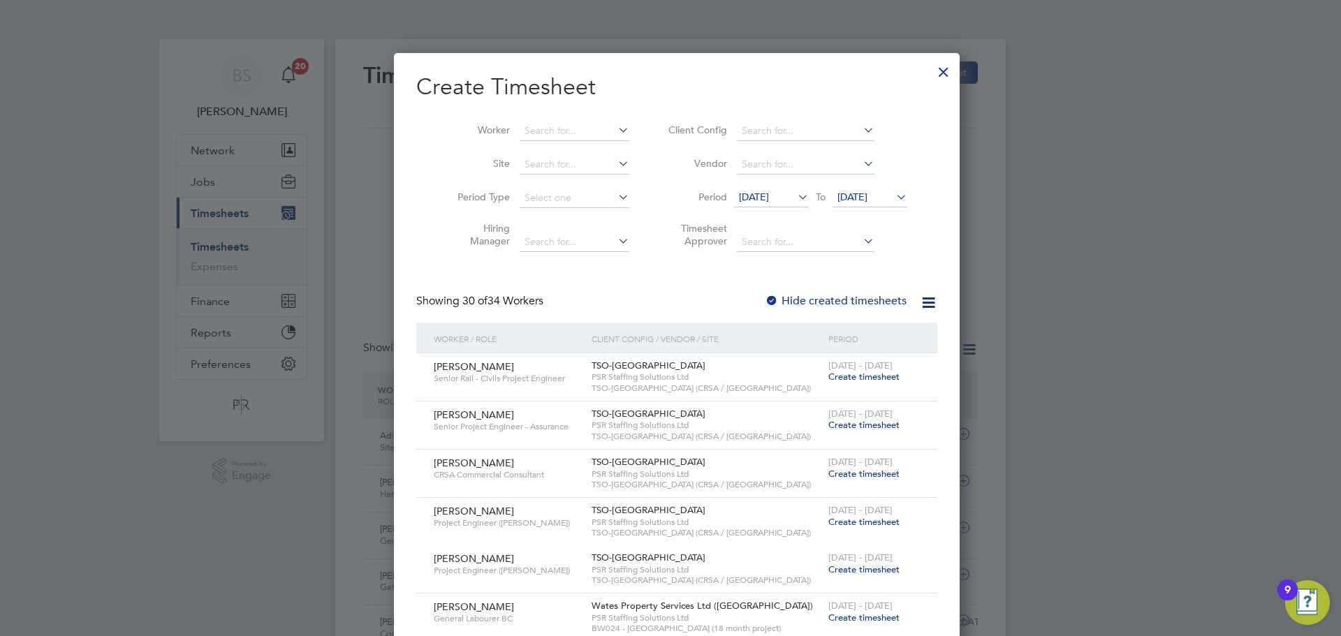
click at [769, 195] on span "[DATE]" at bounding box center [754, 197] width 30 height 13
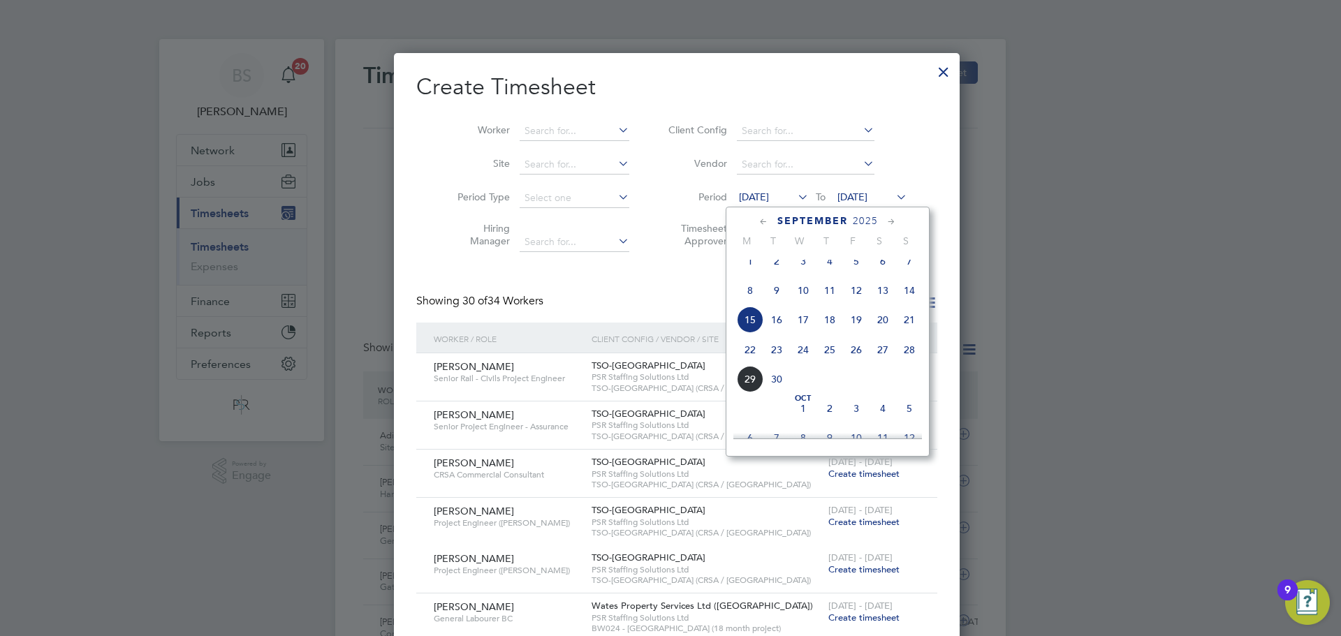
click at [747, 357] on span "22" at bounding box center [750, 350] width 27 height 27
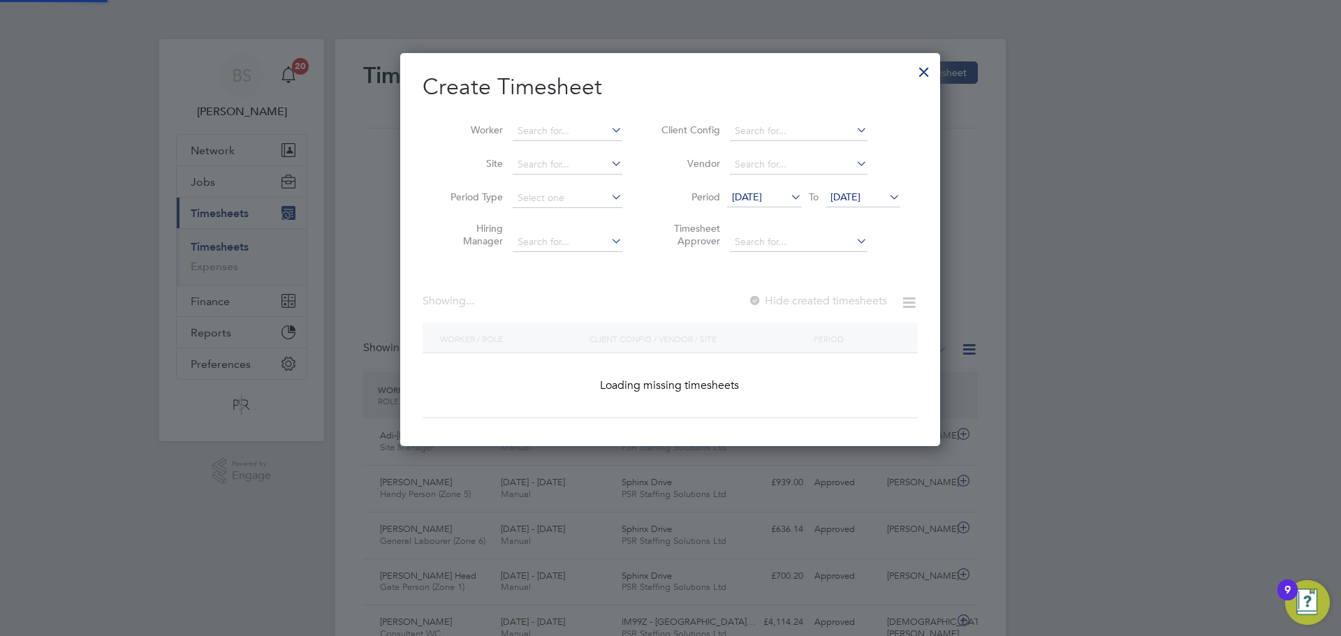
click at [849, 186] on li "Period [DATE] To [DATE]" at bounding box center [779, 199] width 278 height 34
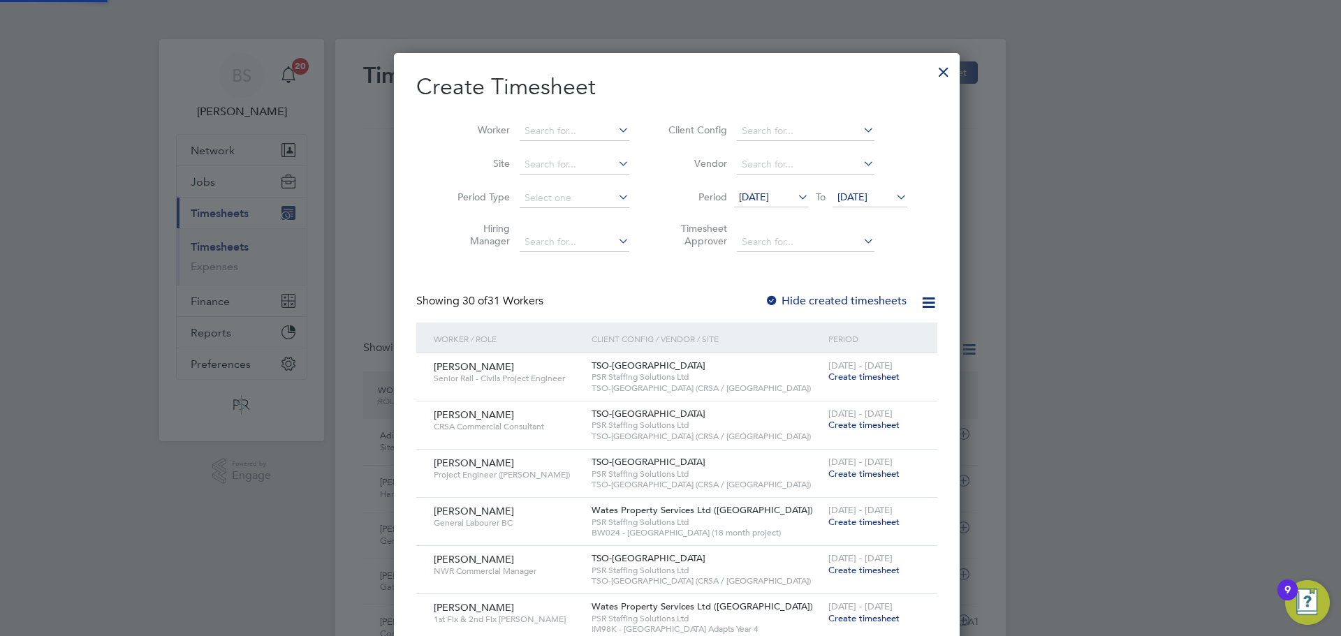
click at [871, 186] on li "Period [DATE] To [DATE]" at bounding box center [786, 199] width 278 height 34
click at [867, 197] on span "[DATE]" at bounding box center [852, 197] width 30 height 13
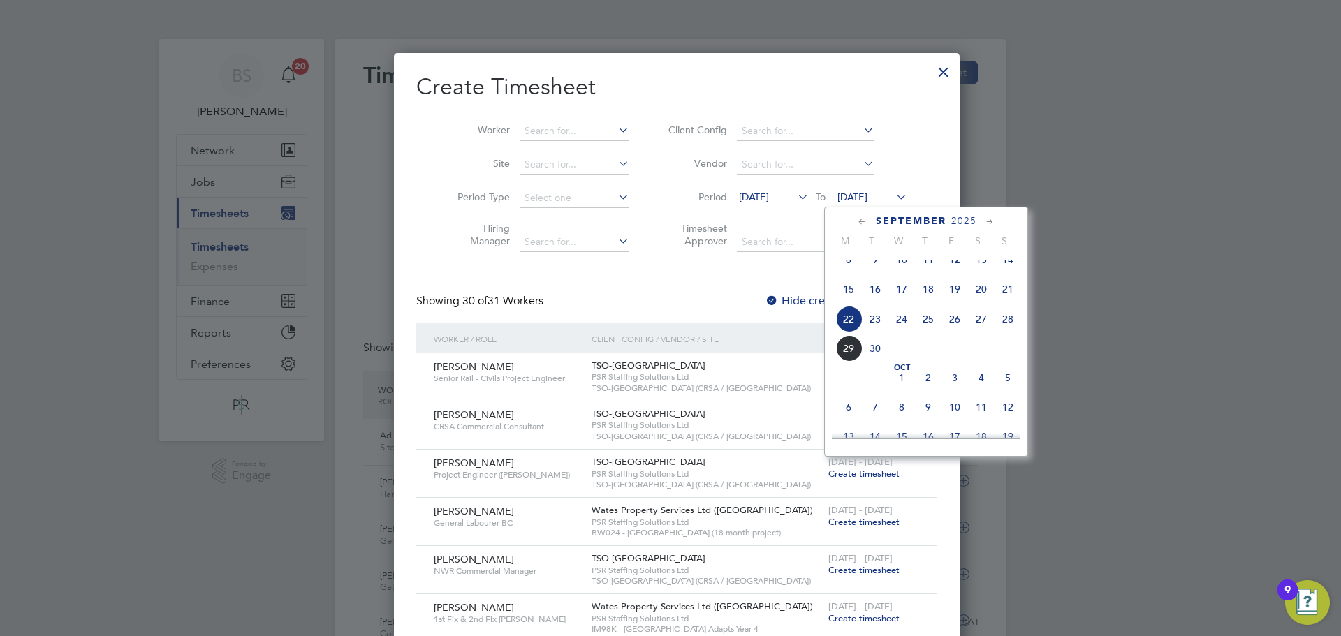
click at [1009, 332] on span "28" at bounding box center [1008, 319] width 27 height 27
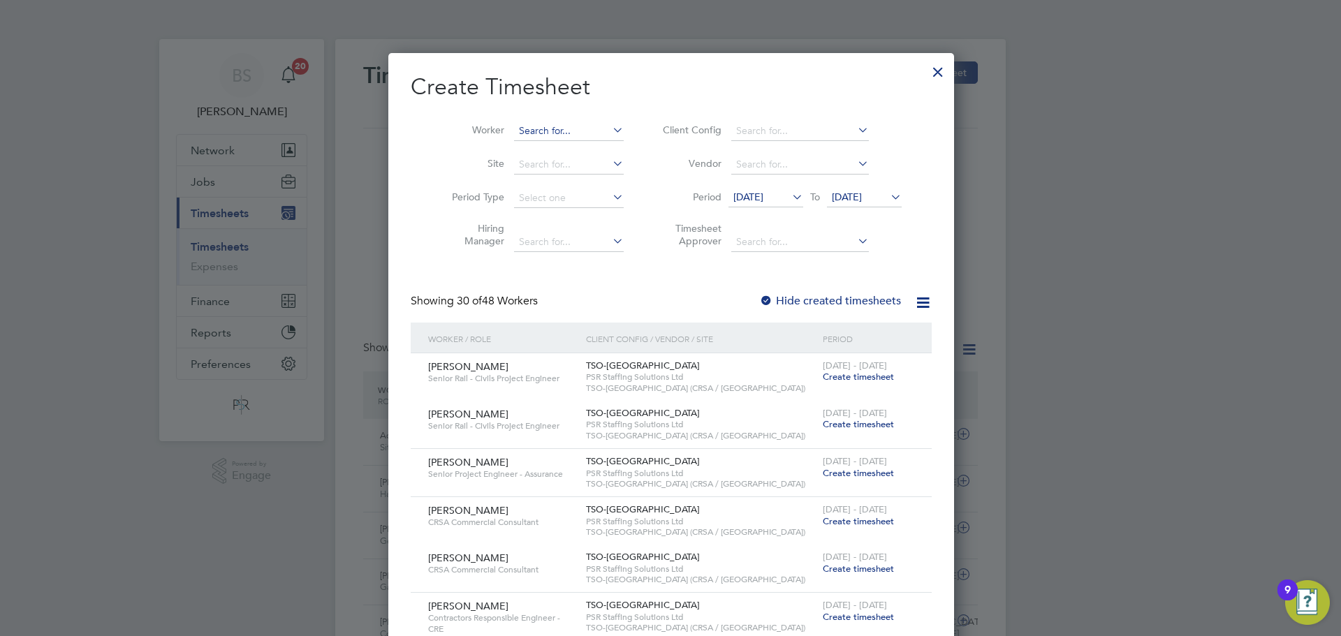
click at [548, 134] on input at bounding box center [569, 132] width 110 height 20
type input "[PERSON_NAME]"
click at [587, 159] on ul "[PERSON_NAME] on [DEMOGRAPHIC_DATA]" at bounding box center [619, 150] width 217 height 20
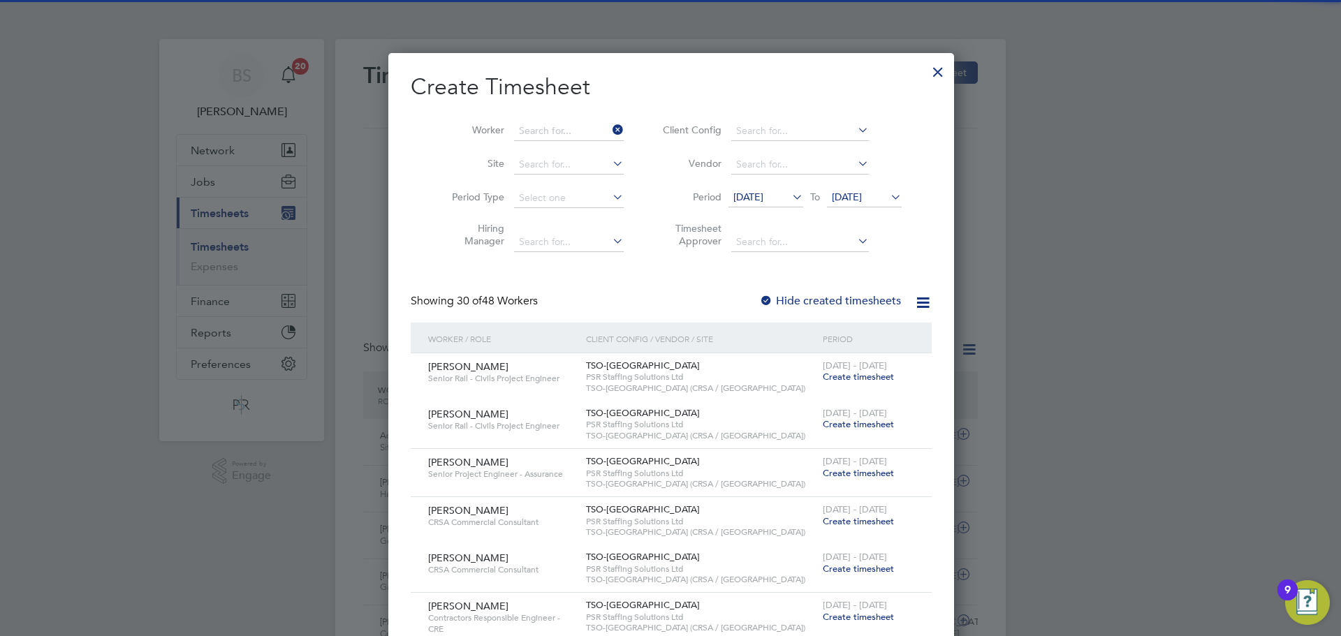
click at [587, 152] on li "Site" at bounding box center [532, 165] width 217 height 34
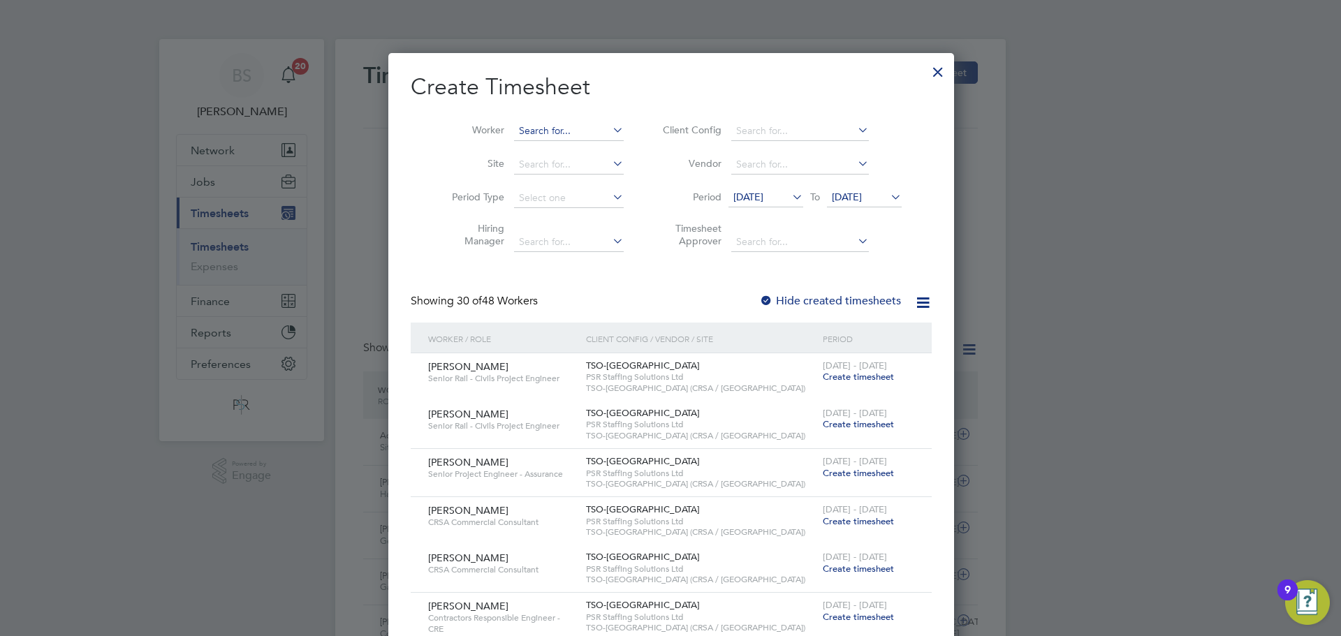
click at [548, 133] on input at bounding box center [569, 132] width 110 height 20
click at [547, 150] on li "[PERSON_NAME] on [DEMOGRAPHIC_DATA]" at bounding box center [618, 149] width 215 height 19
type input "[PERSON_NAME]"
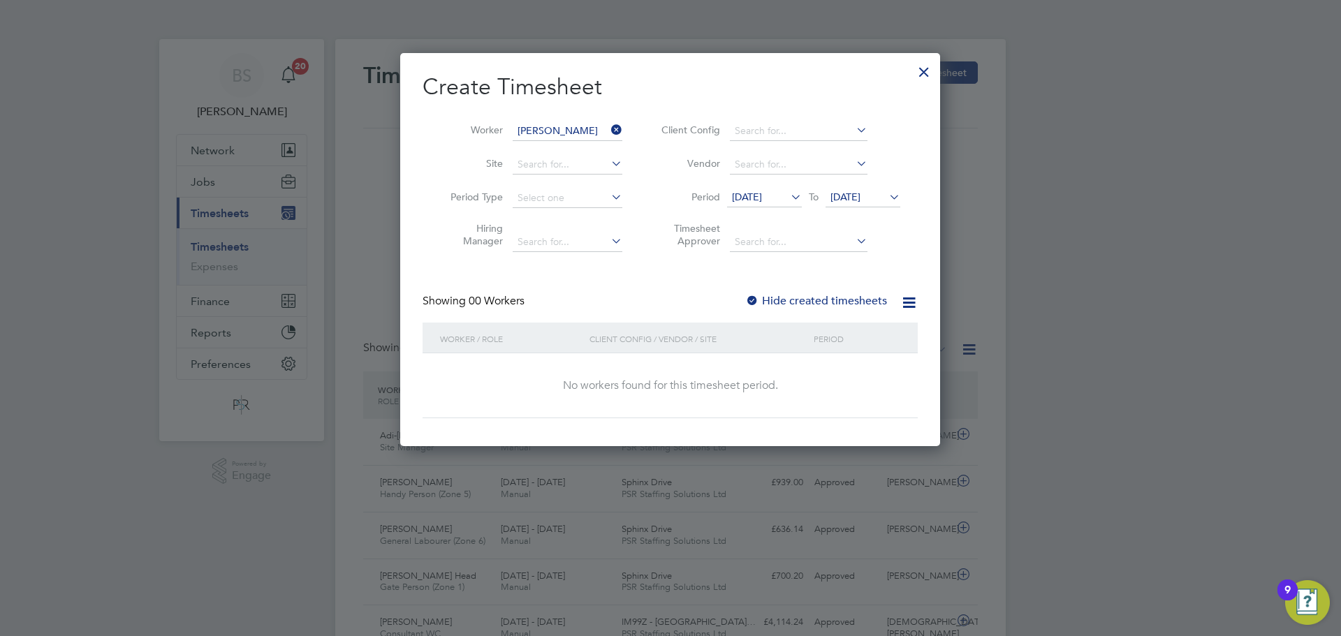
click at [812, 297] on label "Hide created timesheets" at bounding box center [816, 301] width 142 height 14
click at [762, 197] on span "[DATE]" at bounding box center [747, 197] width 30 height 13
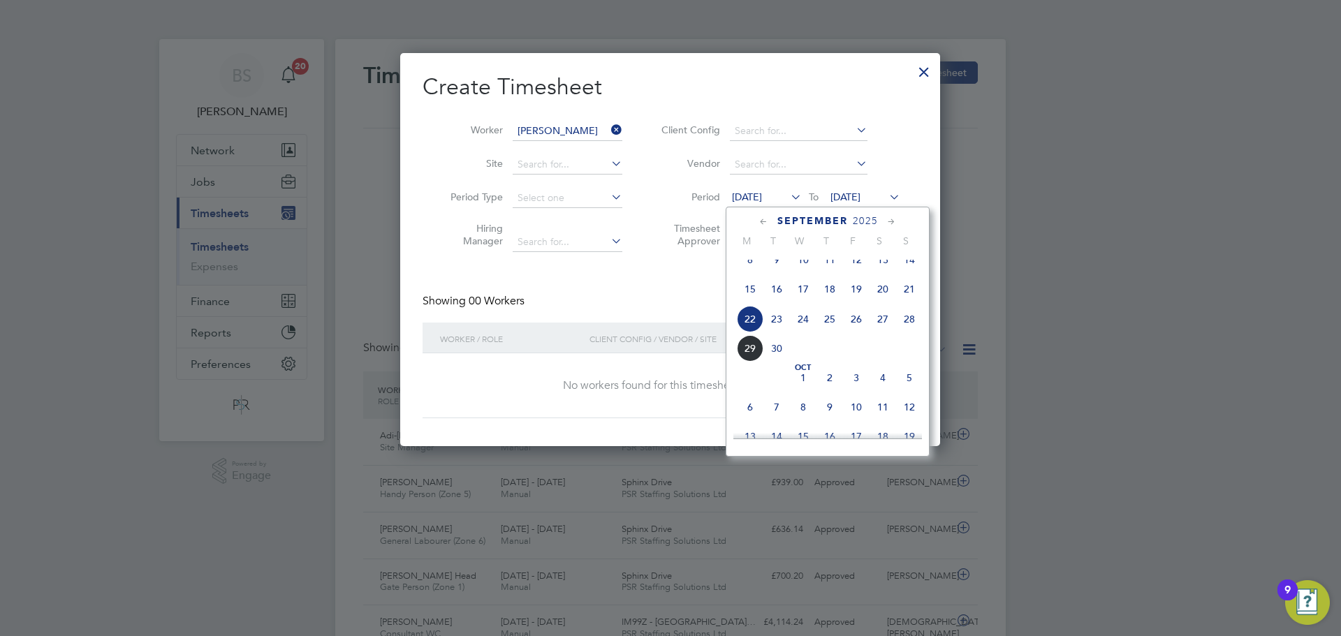
click at [751, 332] on span "22" at bounding box center [750, 319] width 27 height 27
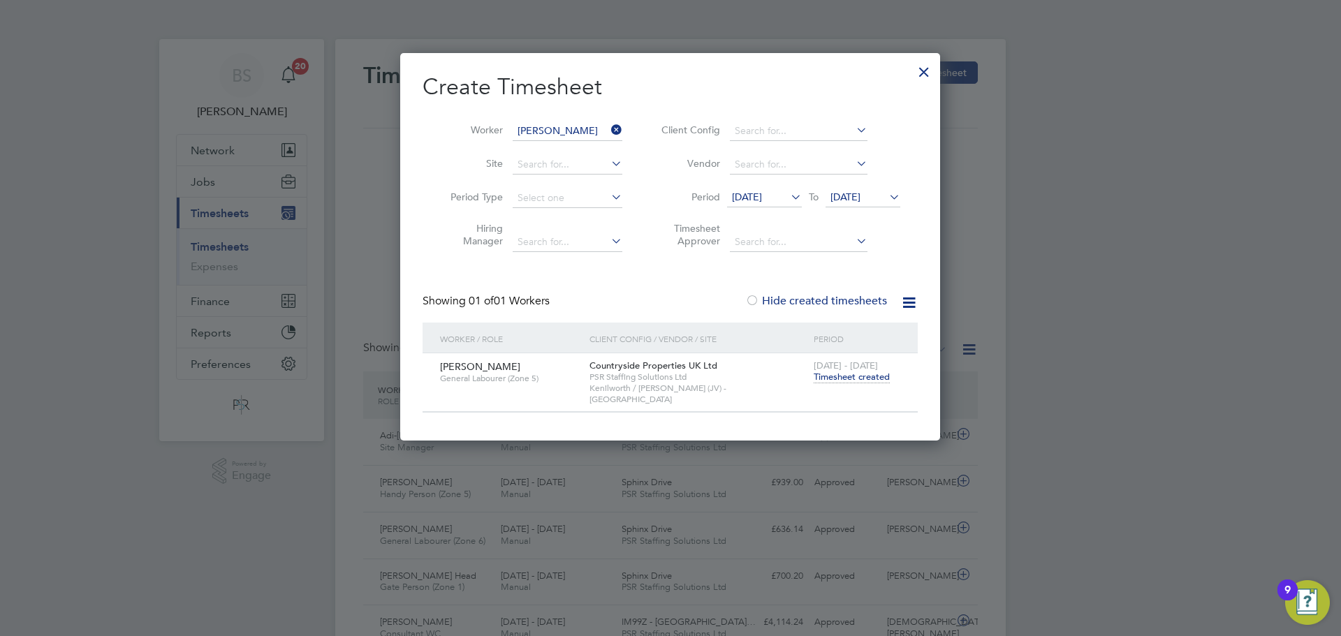
click at [837, 374] on span "Timesheet created" at bounding box center [852, 377] width 76 height 13
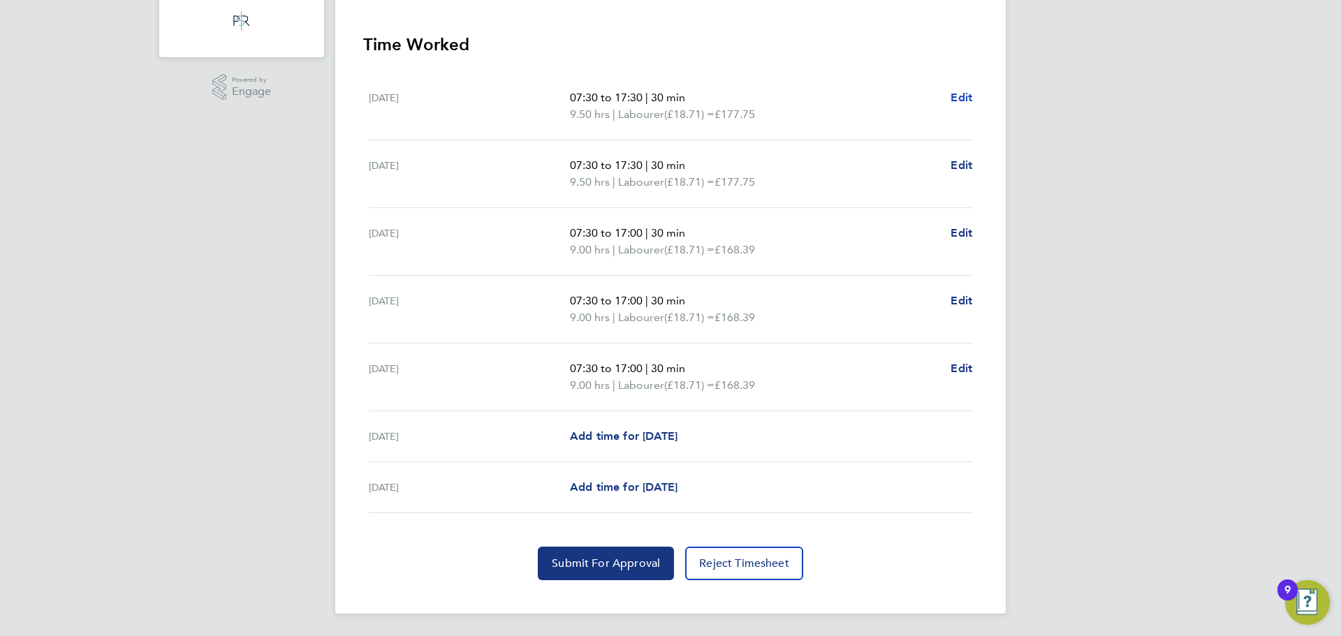
click at [968, 96] on span "Edit" at bounding box center [962, 97] width 22 height 13
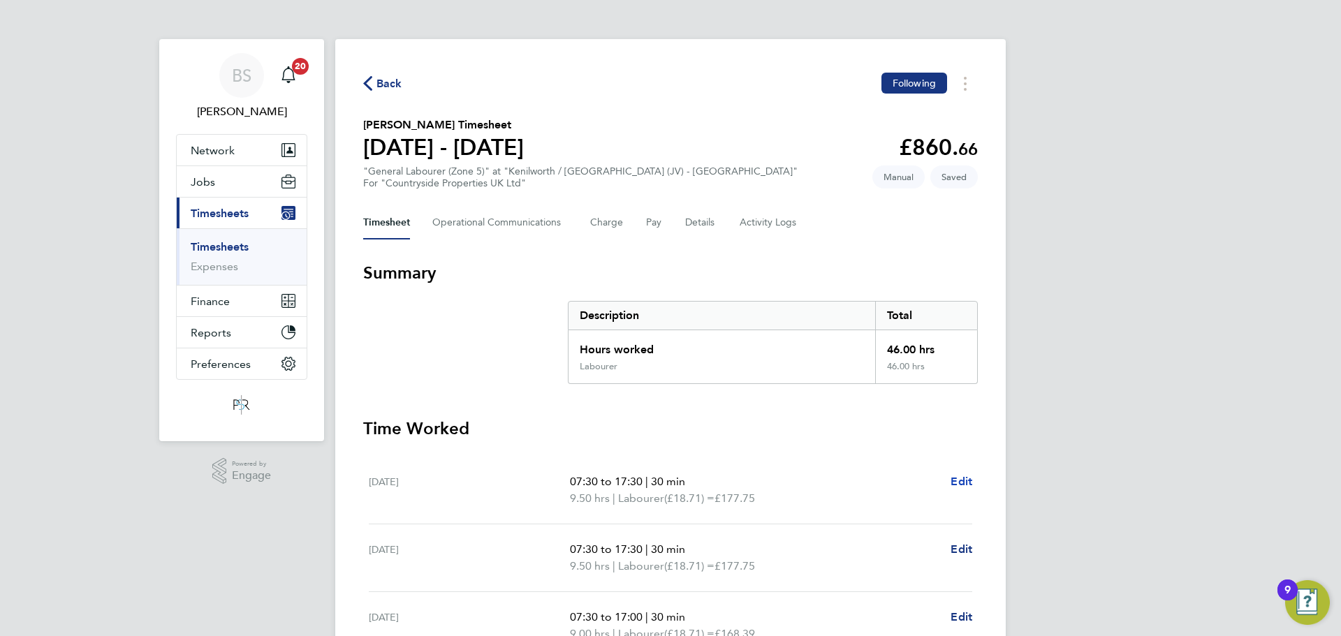
select select "30"
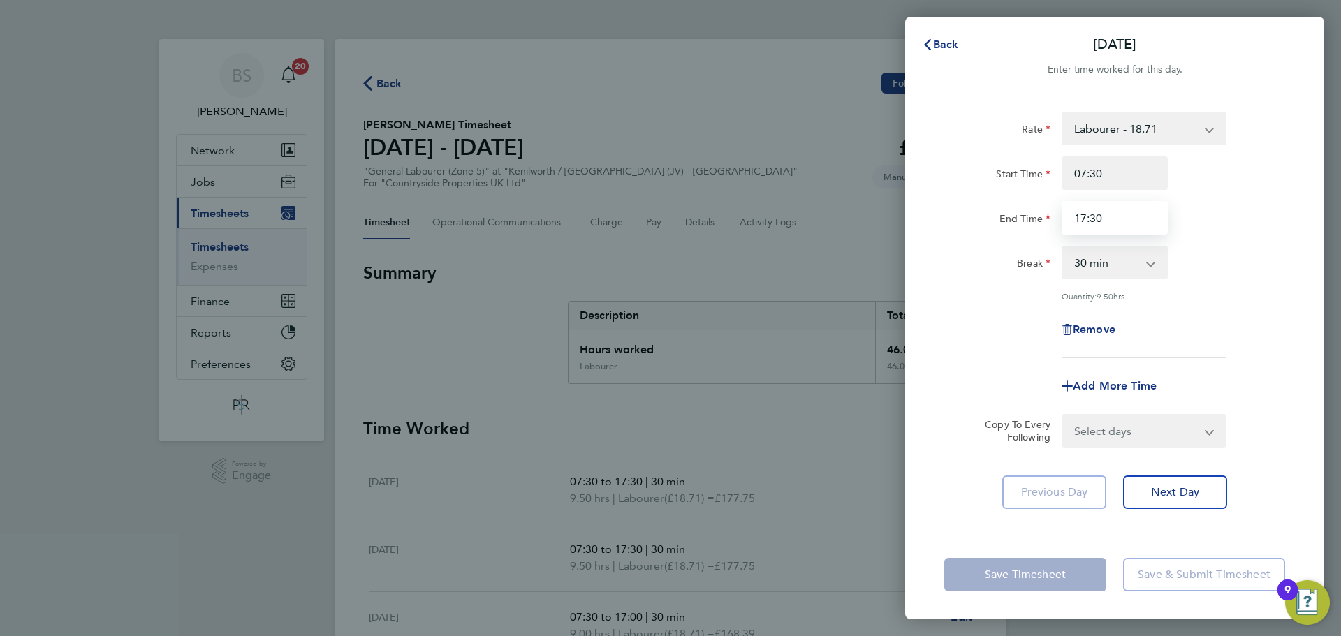
drag, startPoint x: 1117, startPoint y: 229, endPoint x: 1092, endPoint y: 230, distance: 25.2
click at [1092, 230] on input "17:30" at bounding box center [1115, 218] width 106 height 34
type input "17:00"
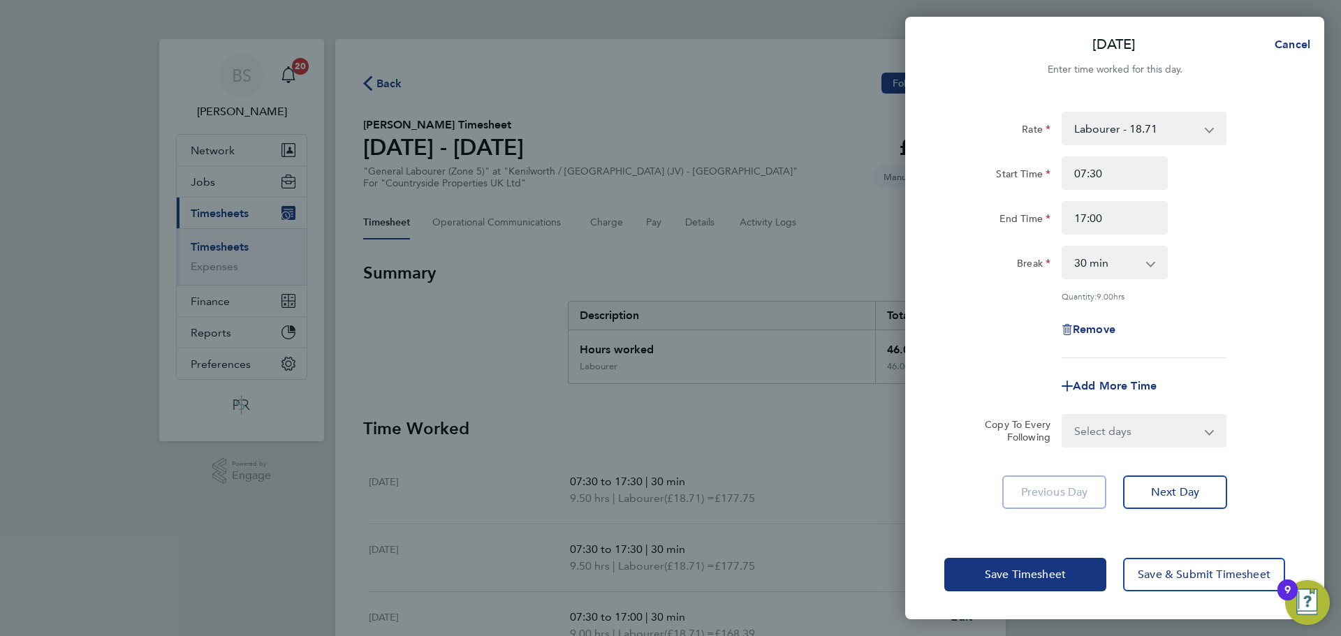
click at [1068, 559] on app-form-button "Save Timesheet" at bounding box center [1029, 575] width 170 height 34
click at [1067, 564] on button "Save Timesheet" at bounding box center [1025, 575] width 162 height 34
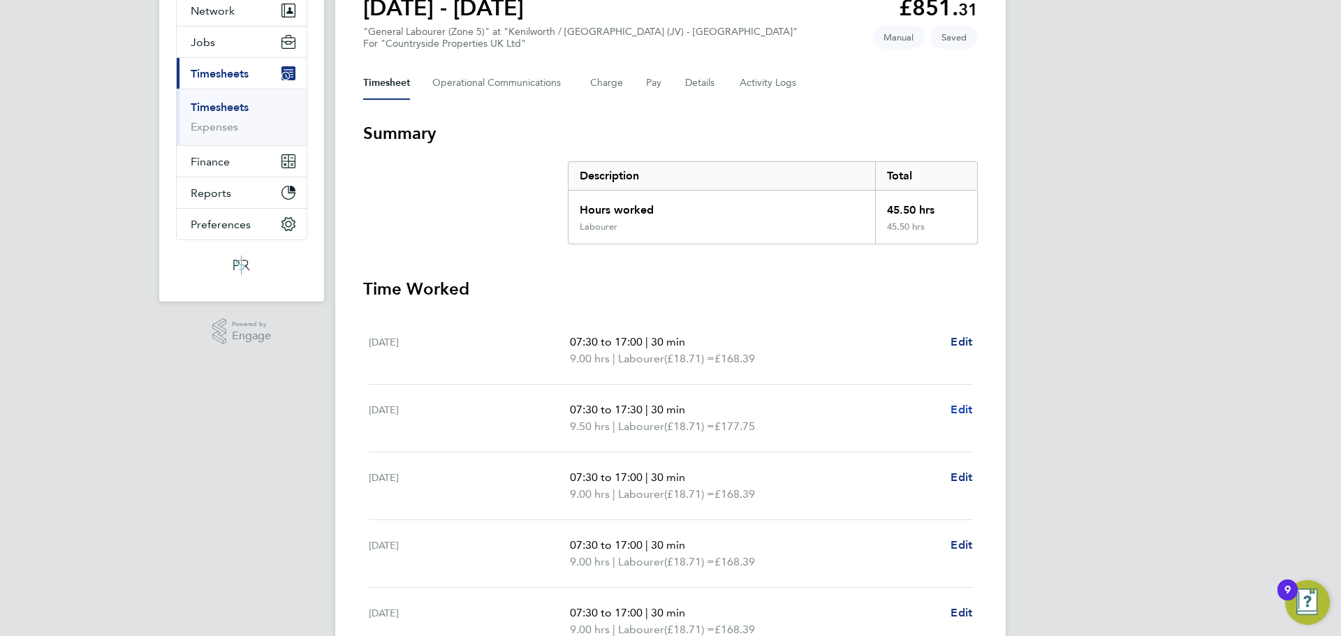
click at [962, 413] on span "Edit" at bounding box center [962, 409] width 22 height 13
select select "30"
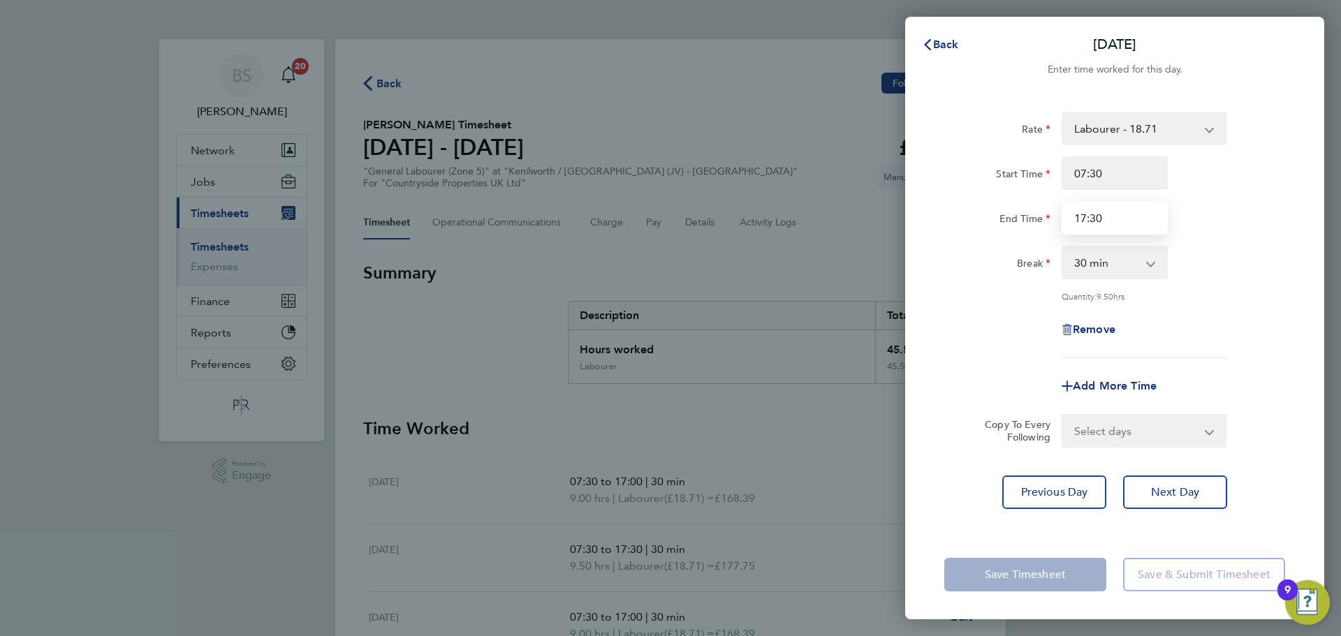
click at [1131, 225] on input "17:30" at bounding box center [1115, 218] width 106 height 34
type input "17:00"
click at [969, 324] on div "Remove" at bounding box center [1115, 330] width 352 height 34
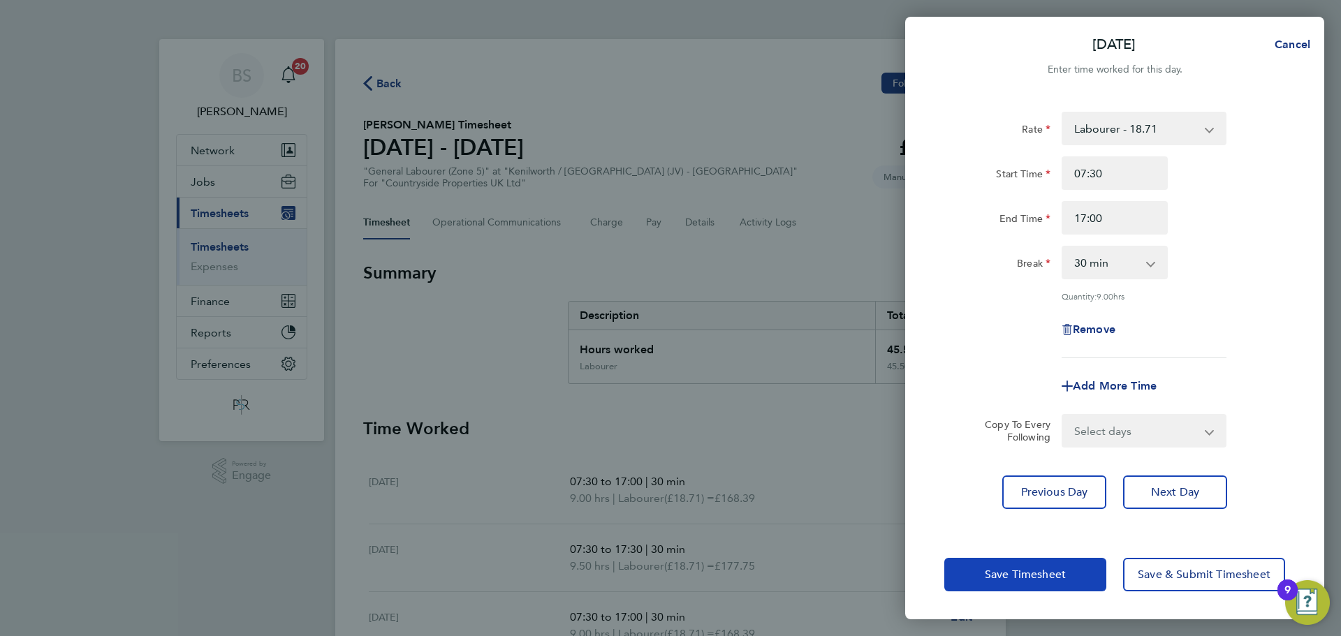
click at [1018, 577] on span "Save Timesheet" at bounding box center [1025, 575] width 81 height 14
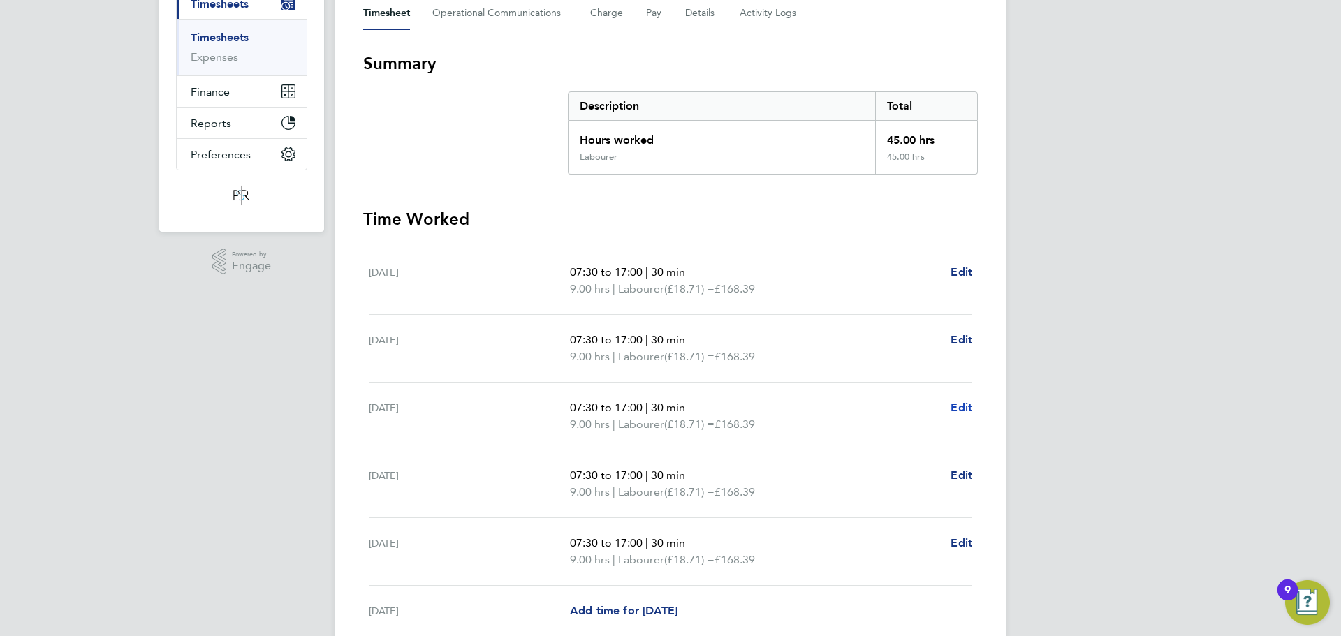
click at [963, 410] on span "Edit" at bounding box center [962, 407] width 22 height 13
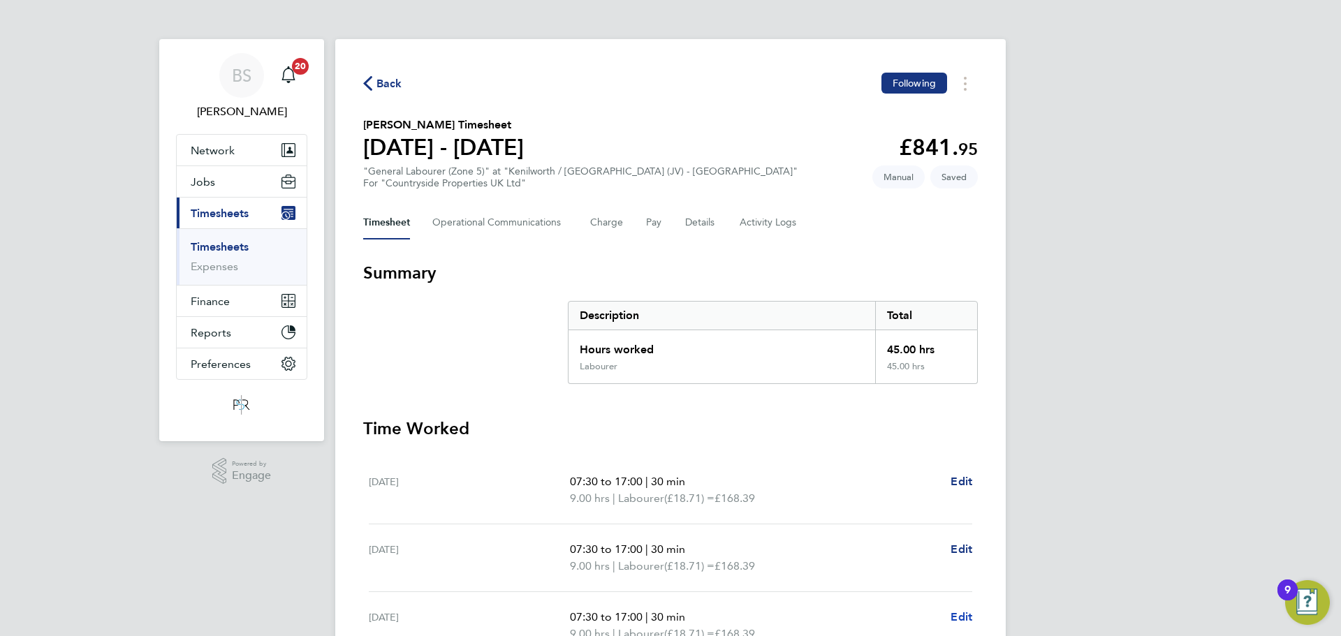
select select "30"
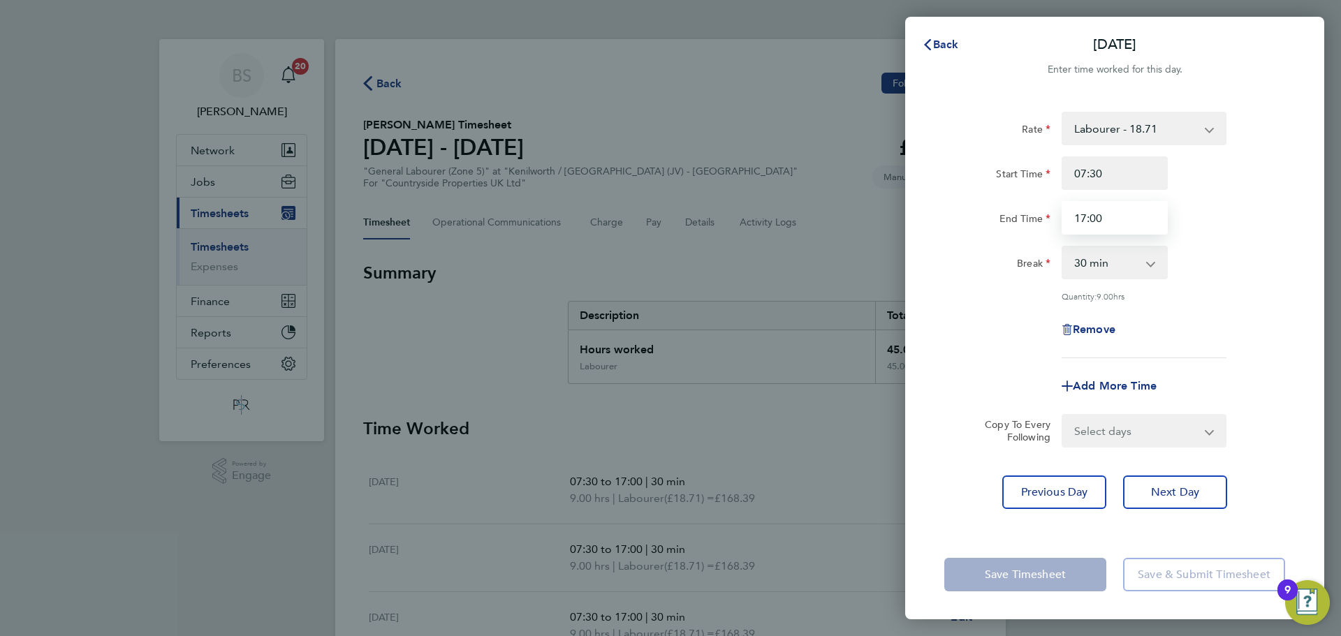
drag, startPoint x: 1113, startPoint y: 218, endPoint x: 1029, endPoint y: 223, distance: 84.0
click at [1035, 223] on div "End Time 17:00" at bounding box center [1115, 218] width 352 height 34
type input "16:30"
click at [1031, 300] on div "Rate Labourer - 18.71 Start Time 07:30 End Time 16:30 Break 0 min 15 min 30 min…" at bounding box center [1114, 235] width 341 height 247
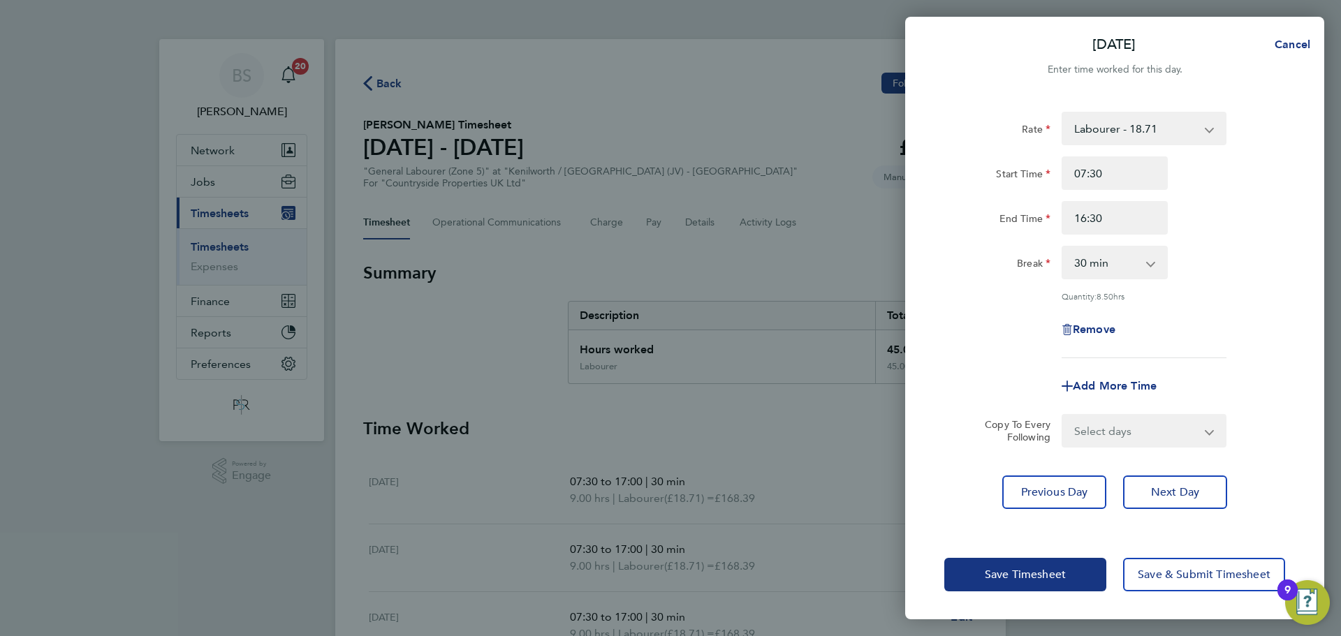
click at [1214, 430] on app-icon-cross-button at bounding box center [1218, 431] width 17 height 31
click at [1129, 430] on select "Select days Day Weekday (Mon-Fri) Weekend (Sat-Sun) [DATE] [DATE] [DATE] [DATE]" at bounding box center [1136, 431] width 147 height 31
select select "WEEKDAY"
click at [1063, 416] on select "Select days Day Weekday (Mon-Fri) Weekend (Sat-Sun) [DATE] [DATE] [DATE] [DATE]" at bounding box center [1136, 431] width 147 height 31
select select "[DATE]"
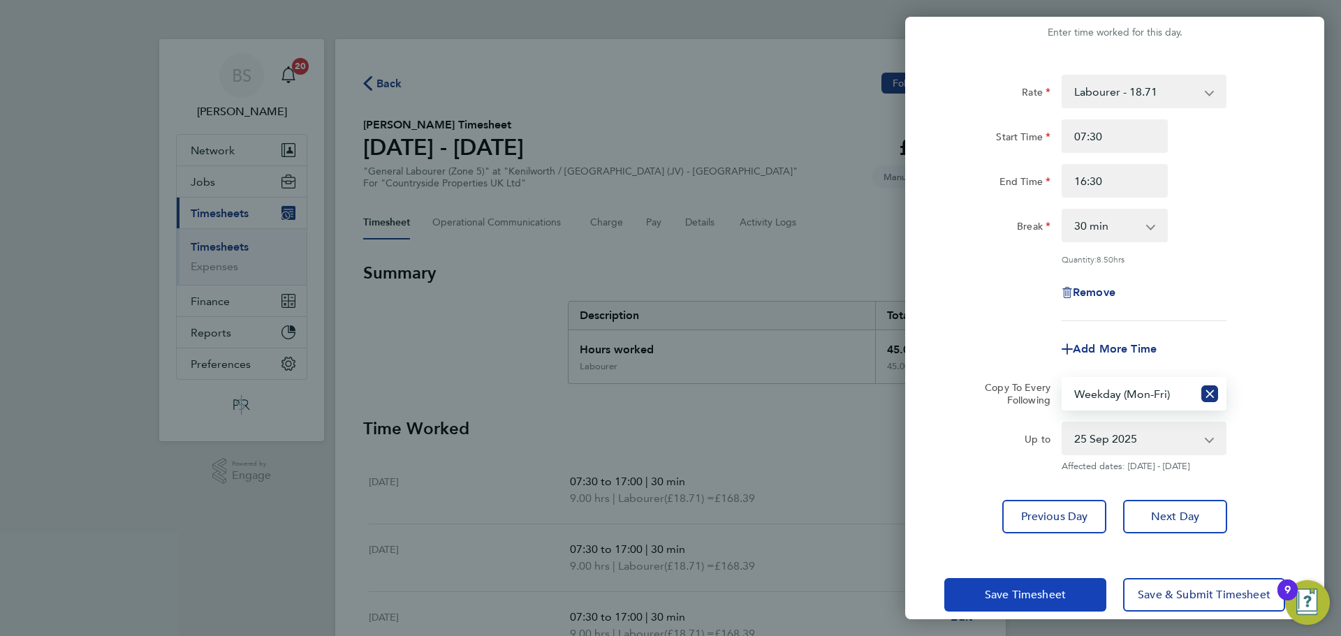
scroll to position [56, 0]
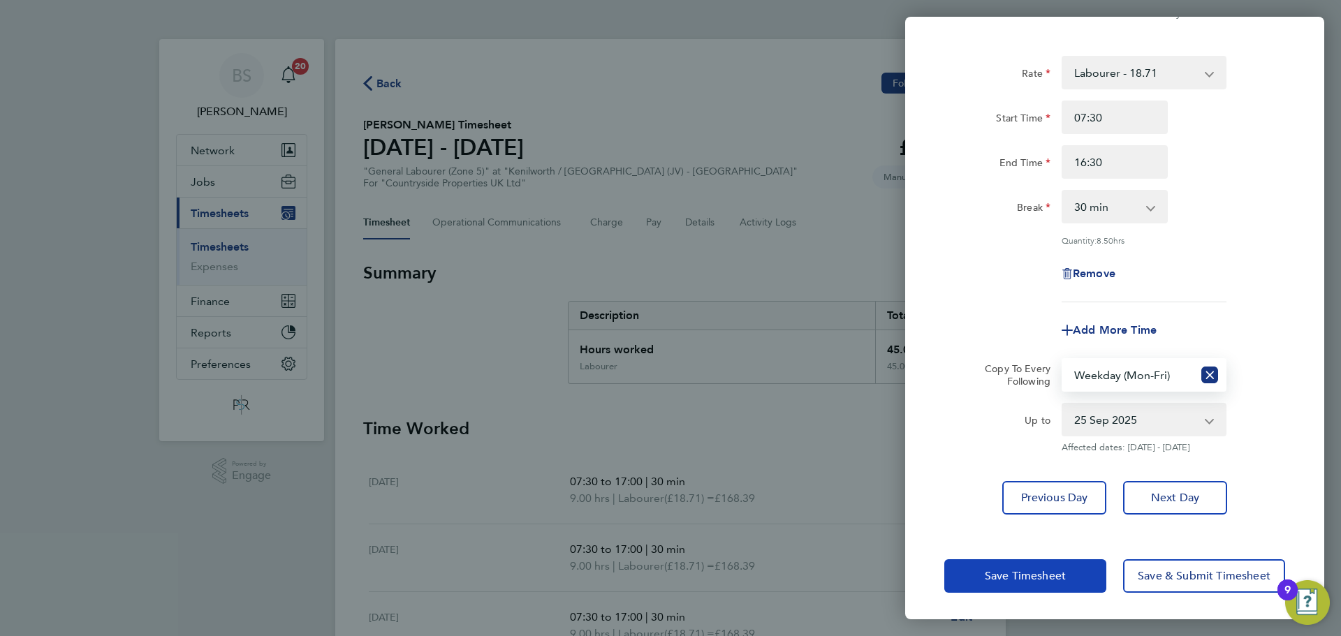
click at [1071, 568] on button "Save Timesheet" at bounding box center [1025, 576] width 162 height 34
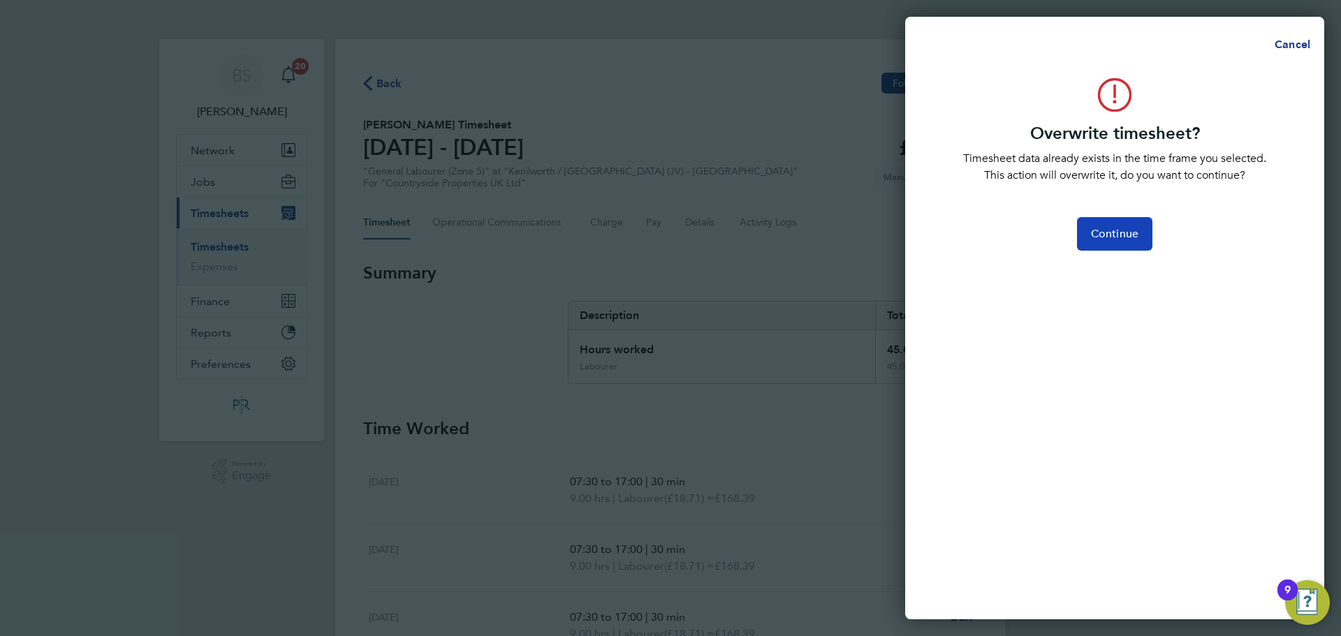
click at [1095, 228] on span "Continue" at bounding box center [1114, 234] width 47 height 14
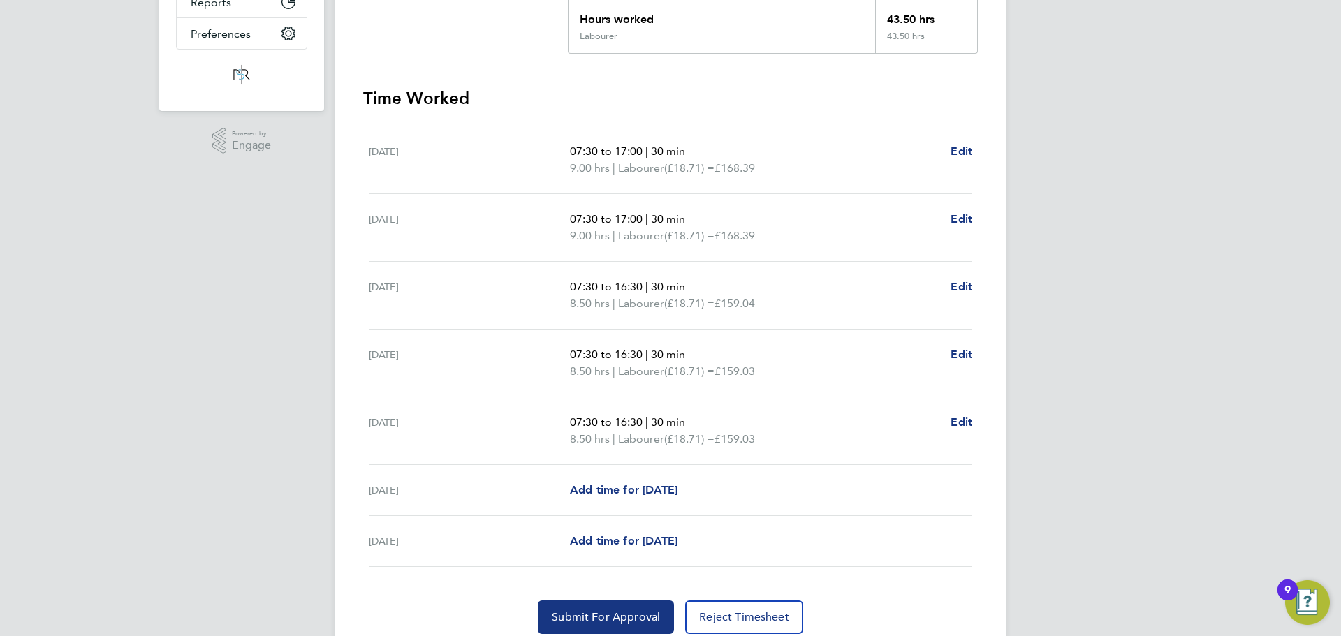
scroll to position [384, 0]
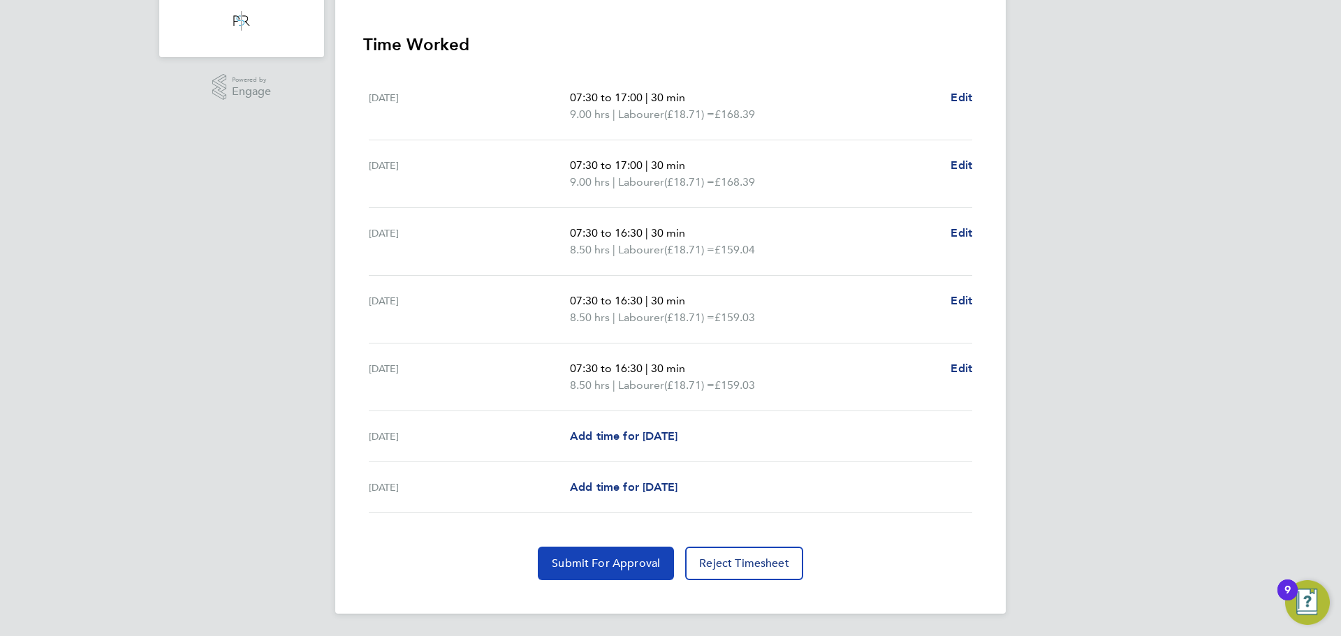
click at [645, 562] on span "Submit For Approval" at bounding box center [606, 564] width 108 height 14
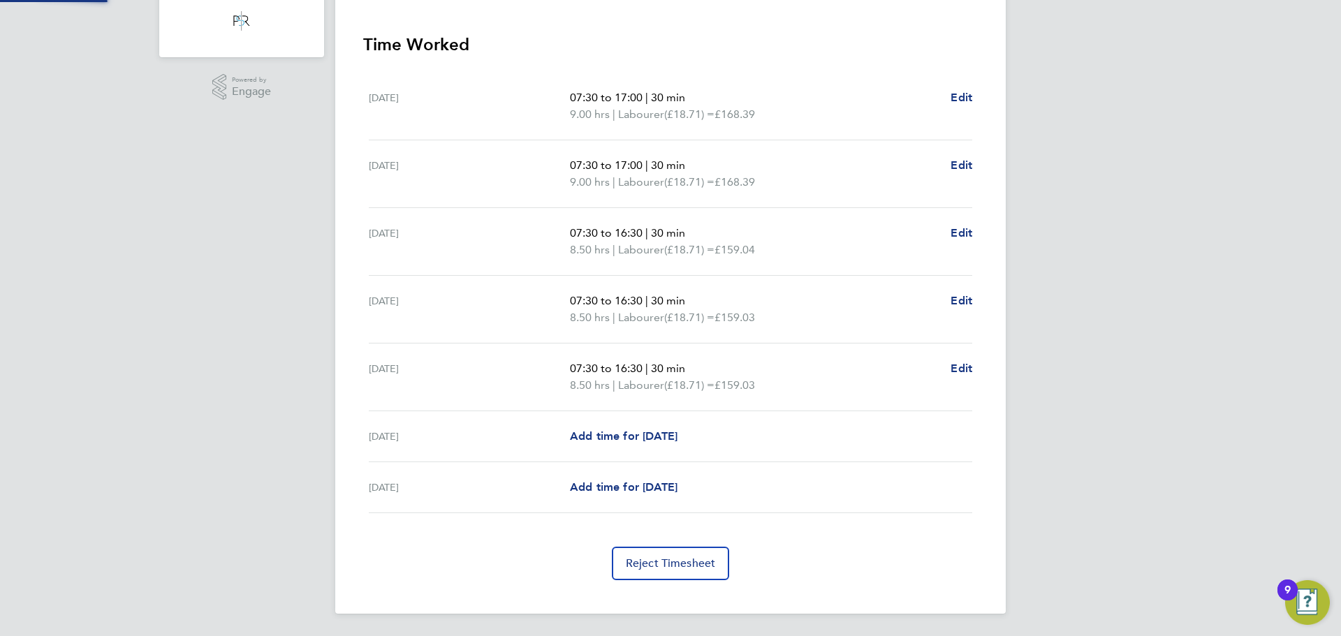
scroll to position [0, 0]
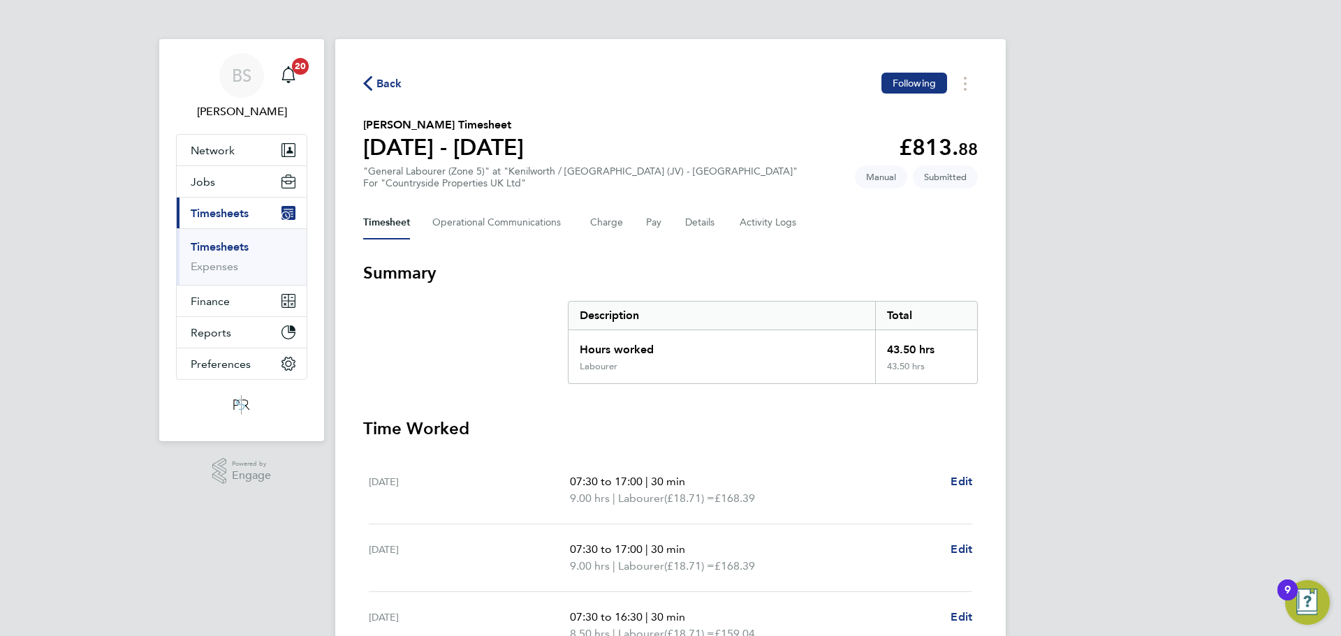
click at [387, 86] on span "Back" at bounding box center [389, 83] width 26 height 17
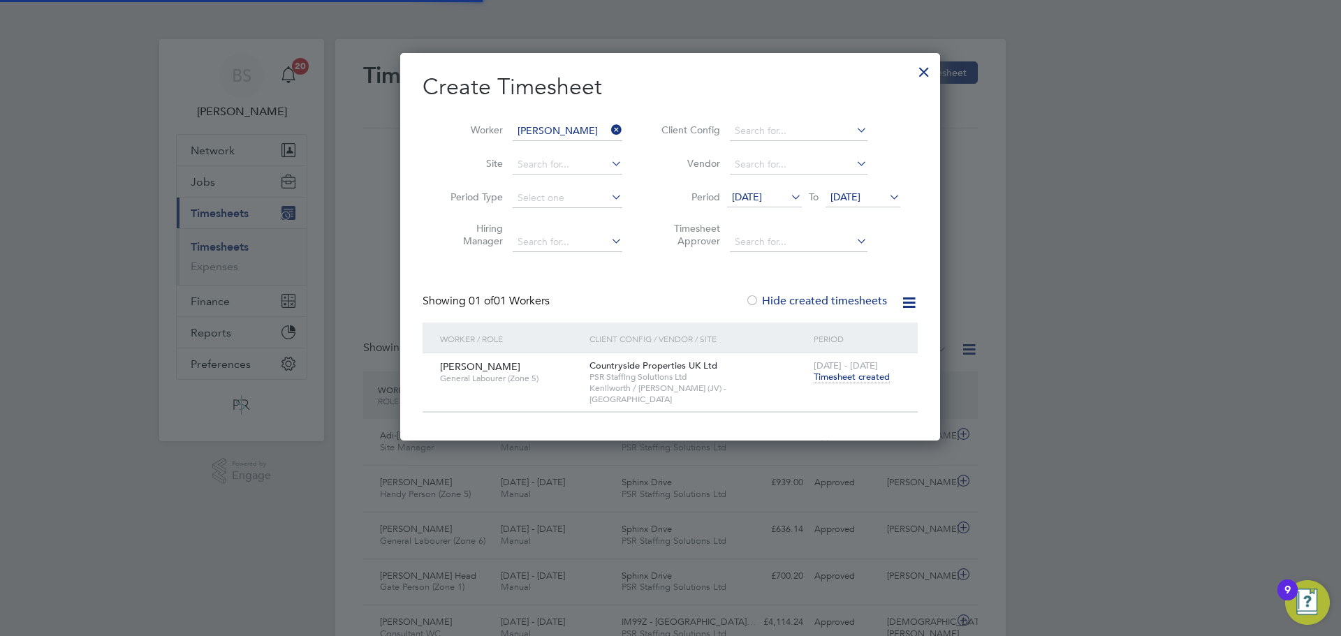
scroll to position [36, 122]
click at [385, 394] on div at bounding box center [670, 318] width 1341 height 636
click at [924, 71] on div at bounding box center [923, 68] width 25 height 25
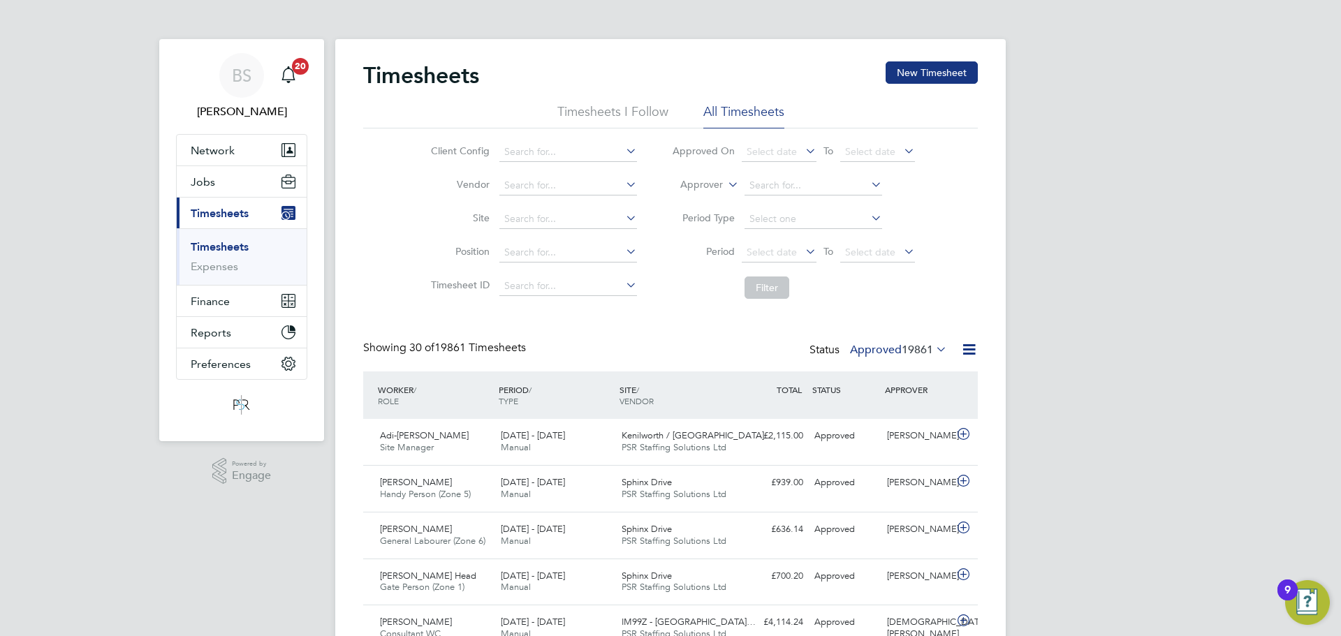
click at [228, 245] on link "Timesheets" at bounding box center [220, 246] width 58 height 13
click at [903, 349] on span "19861" at bounding box center [917, 350] width 31 height 14
click at [699, 361] on div "Showing 30 of 19861 Timesheets Status Approved 19861" at bounding box center [670, 356] width 615 height 31
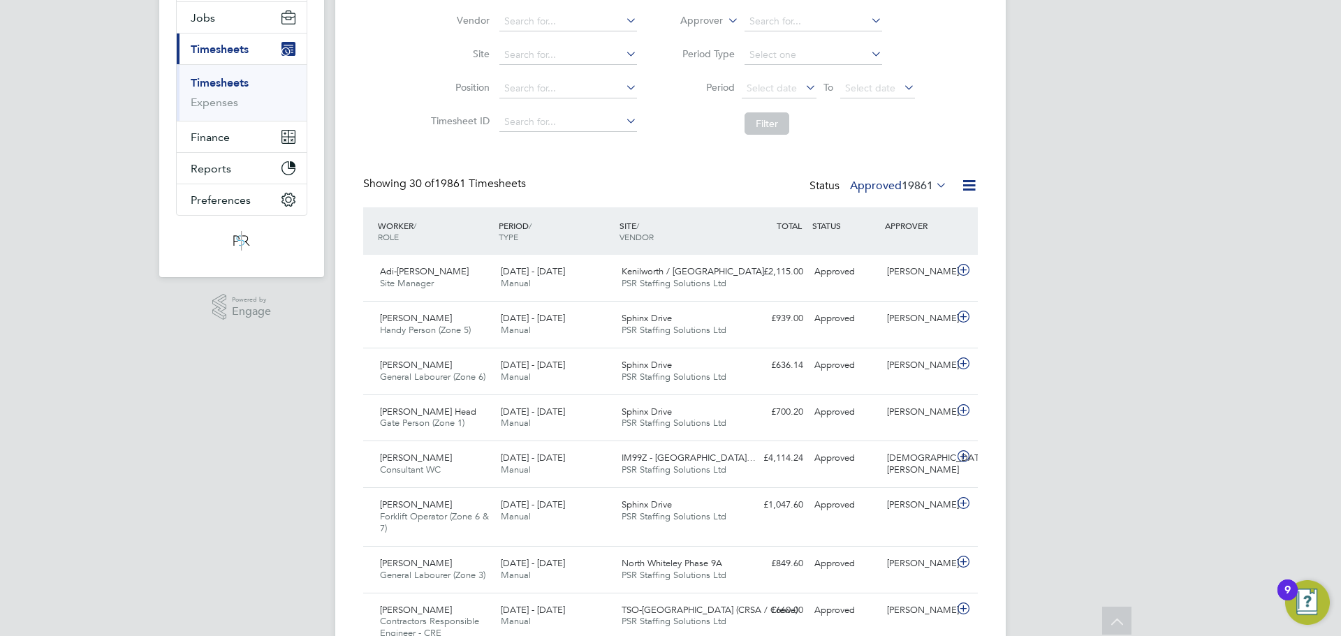
scroll to position [140, 0]
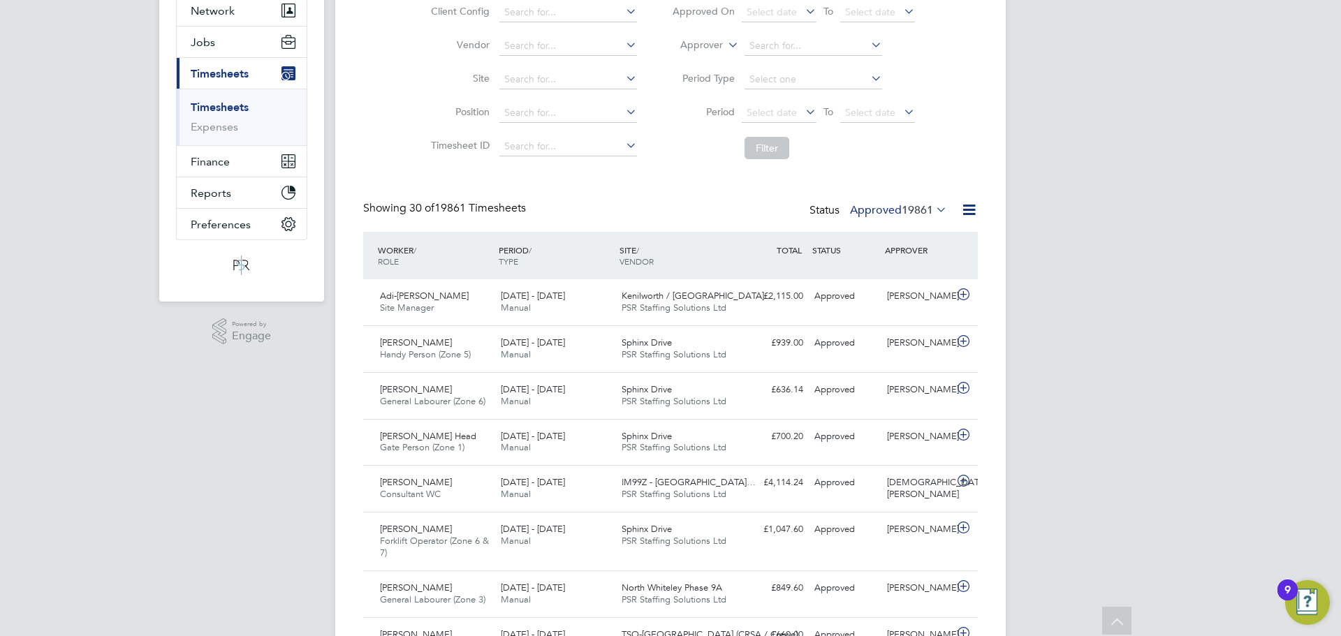
click at [865, 205] on label "Approved 19861" at bounding box center [898, 210] width 97 height 14
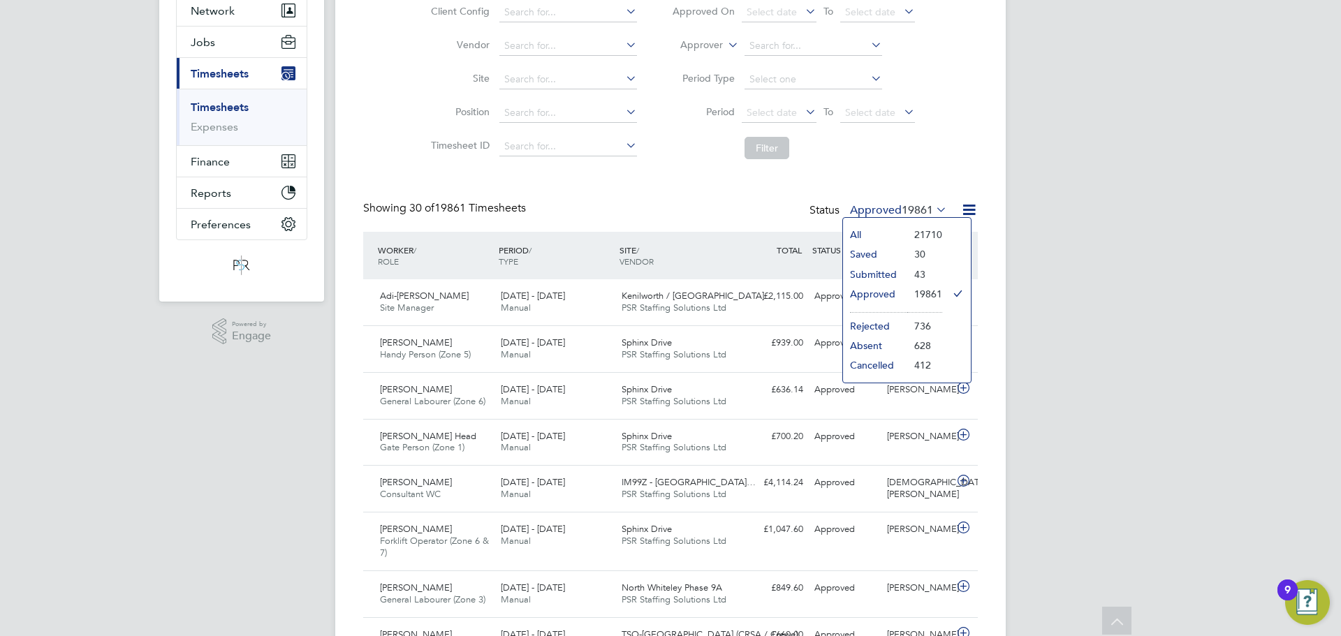
click at [883, 272] on li "Submitted" at bounding box center [875, 275] width 64 height 20
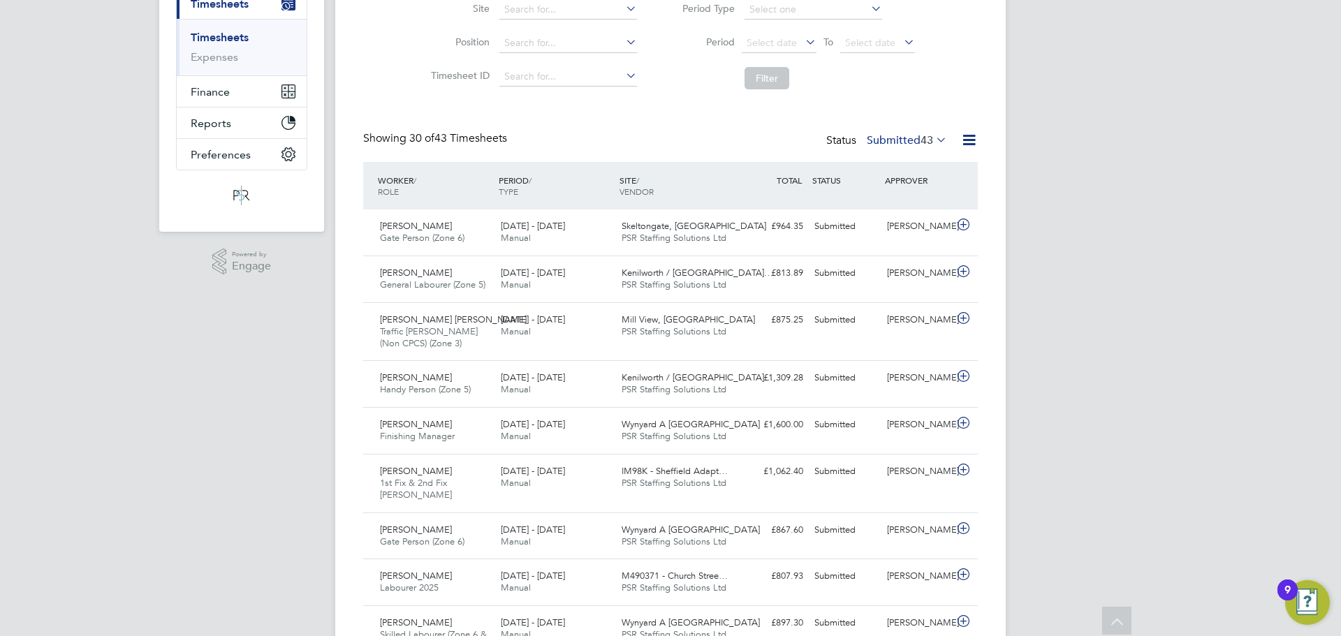
scroll to position [0, 0]
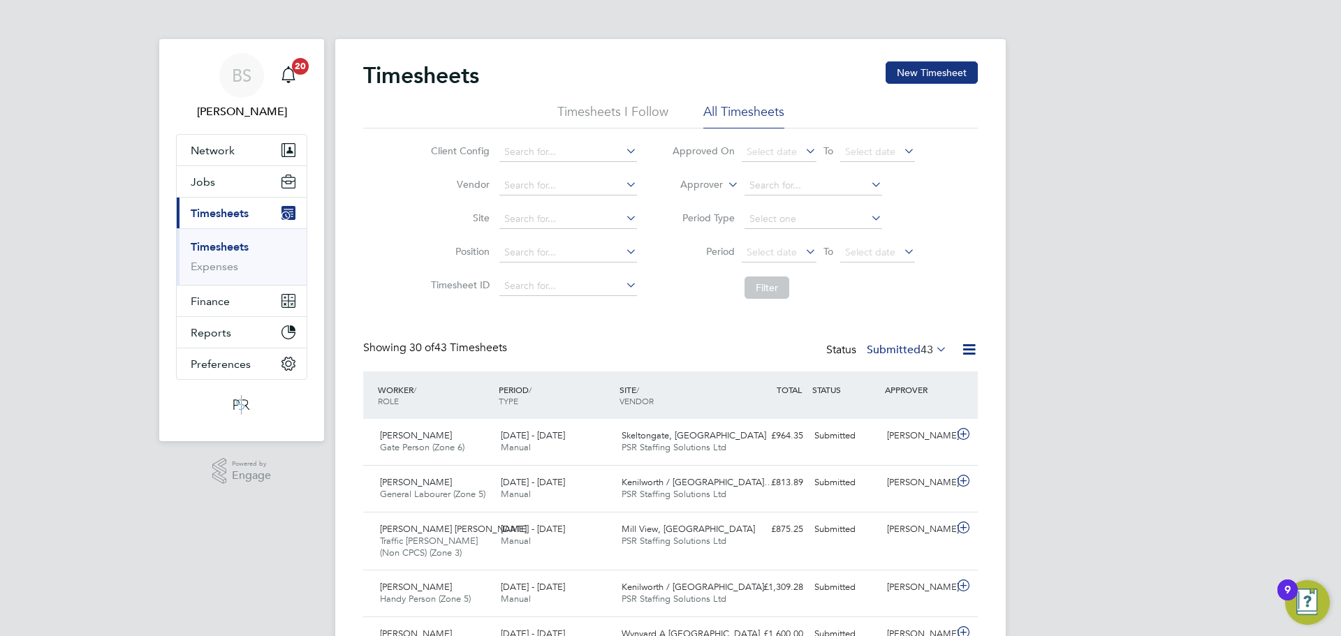
click at [896, 349] on label "Submitted 43" at bounding box center [907, 350] width 80 height 14
